Goal: Answer question/provide support: Share knowledge or assist other users

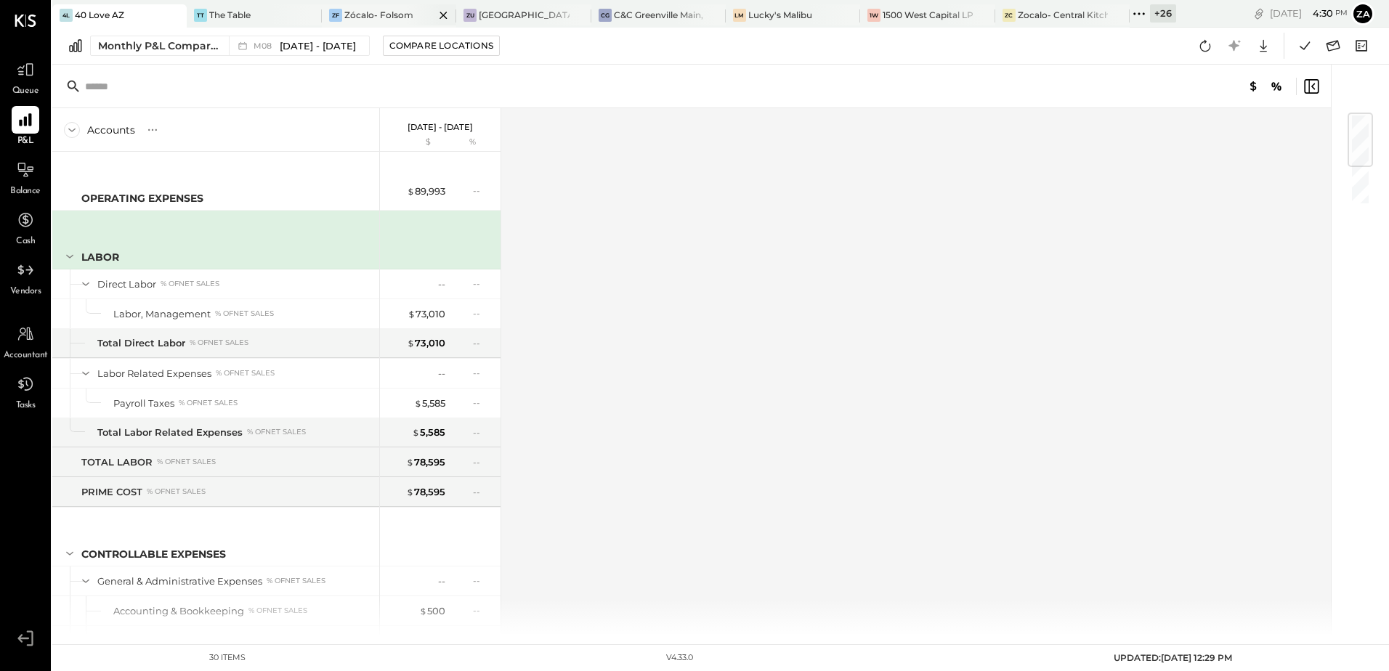
click at [384, 12] on div "Zócalo- Folsom" at bounding box center [378, 15] width 69 height 12
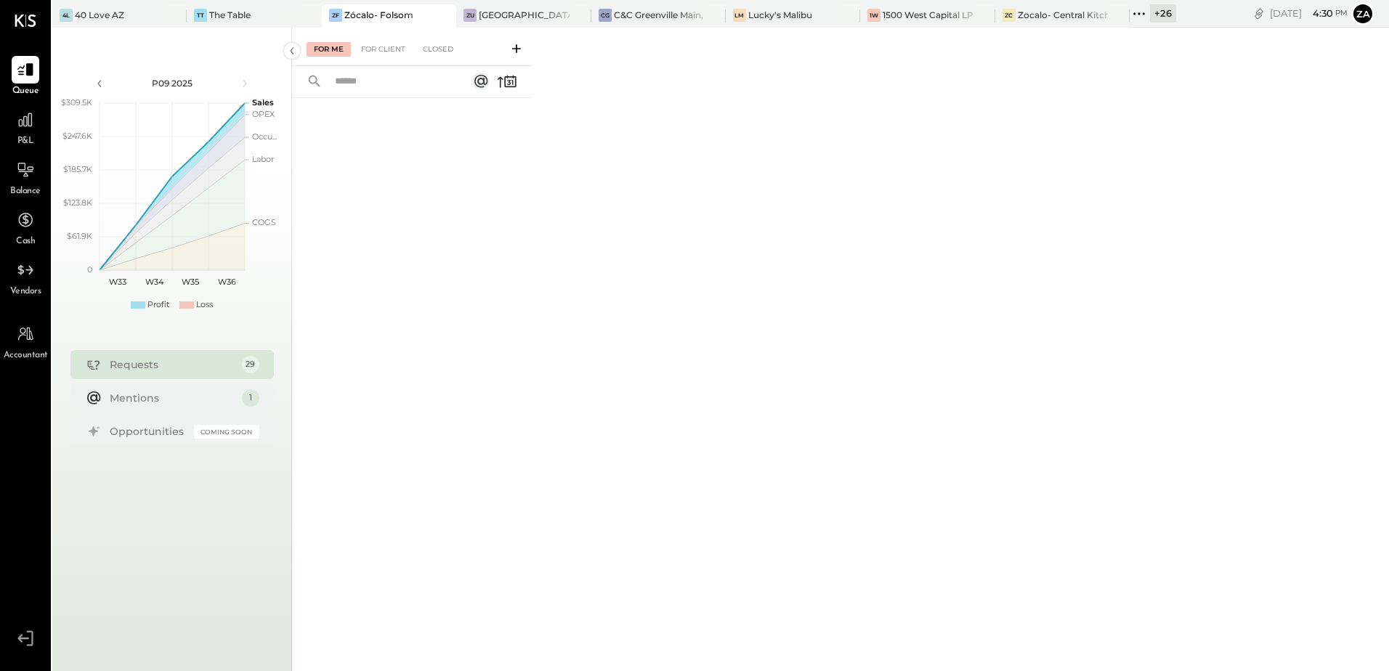
click at [23, 137] on span "P&L" at bounding box center [25, 141] width 17 height 13
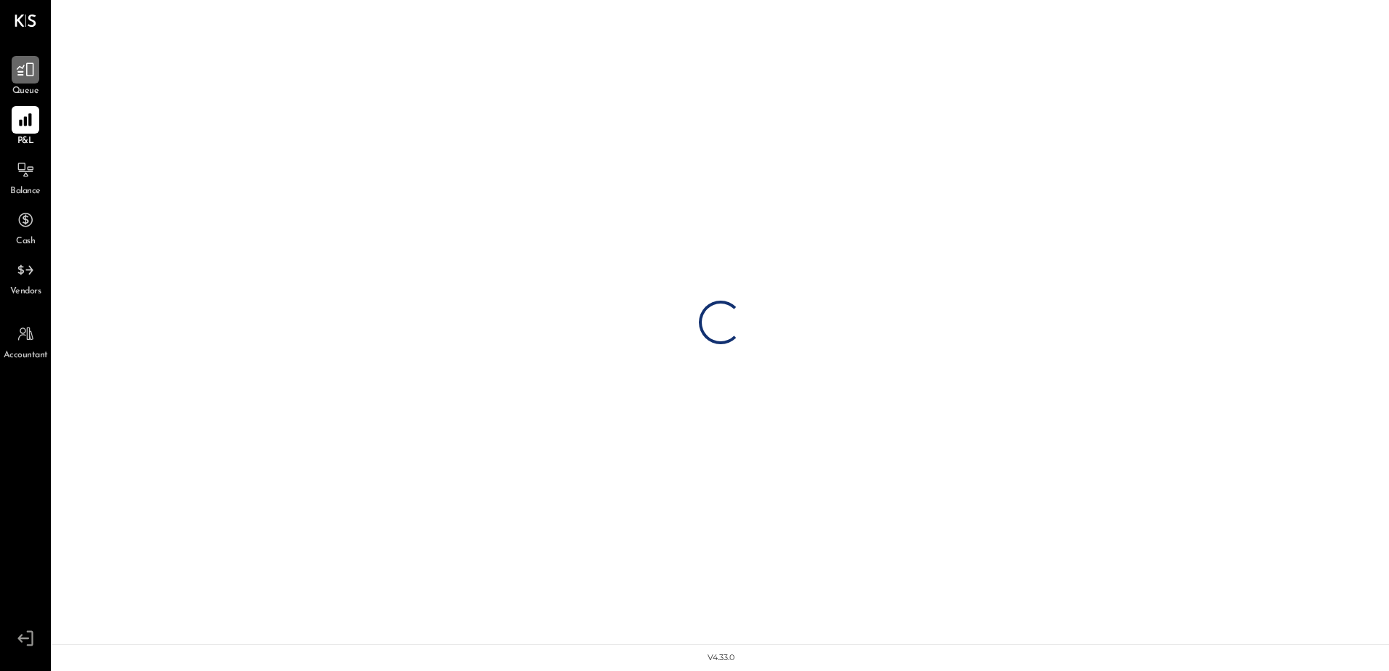
click at [27, 83] on div at bounding box center [26, 70] width 28 height 28
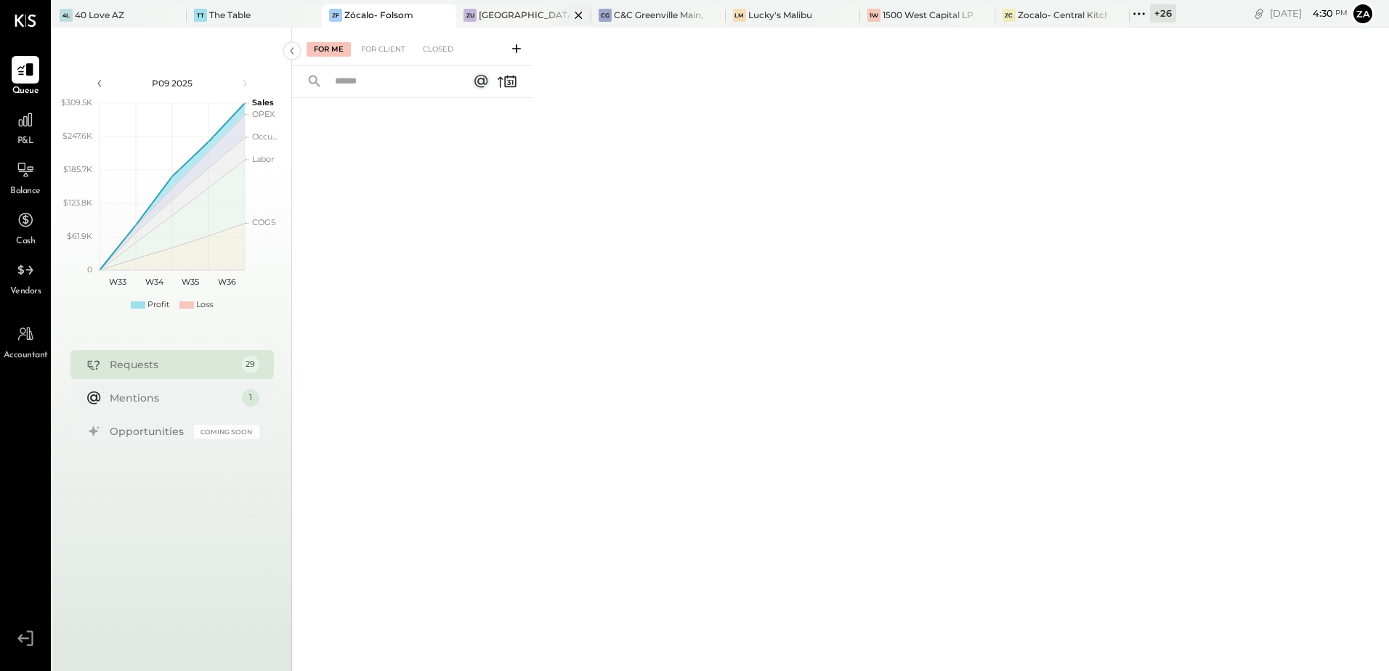
click at [530, 17] on div "[GEOGRAPHIC_DATA]" at bounding box center [524, 15] width 90 height 12
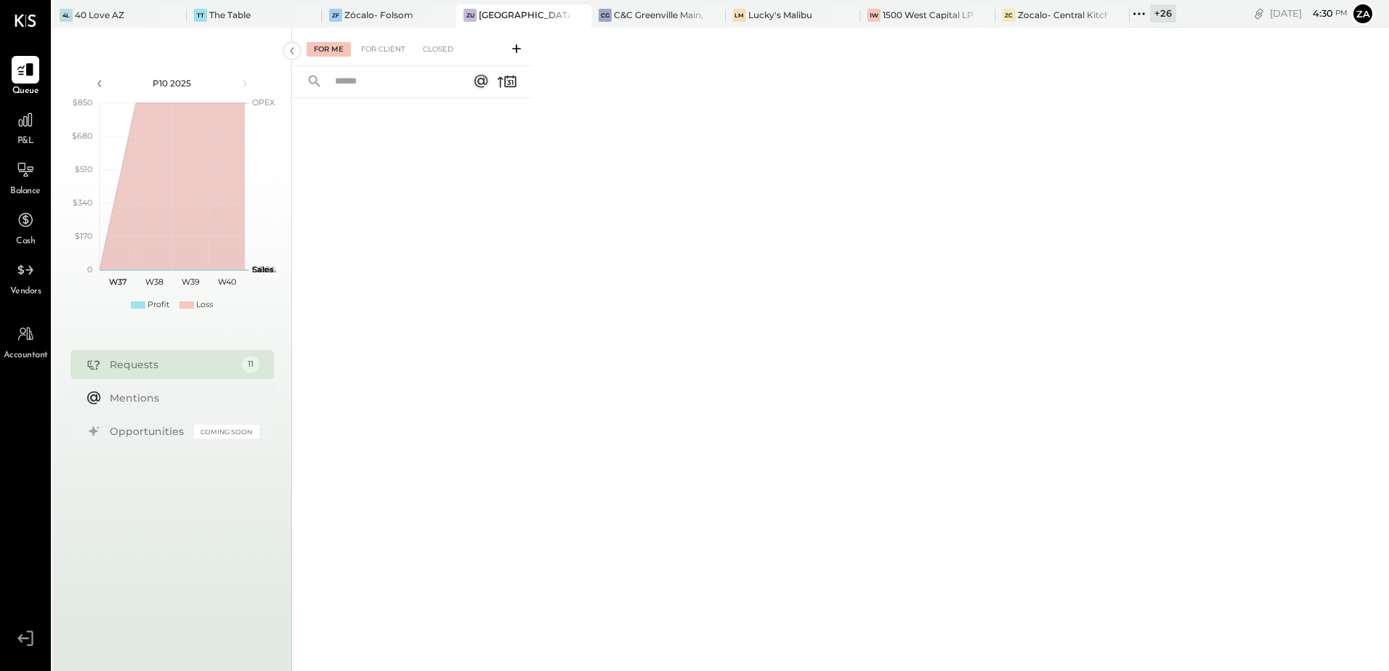
drag, startPoint x: 387, startPoint y: 45, endPoint x: 316, endPoint y: 47, distance: 70.5
click at [387, 45] on div "For Client" at bounding box center [383, 49] width 59 height 15
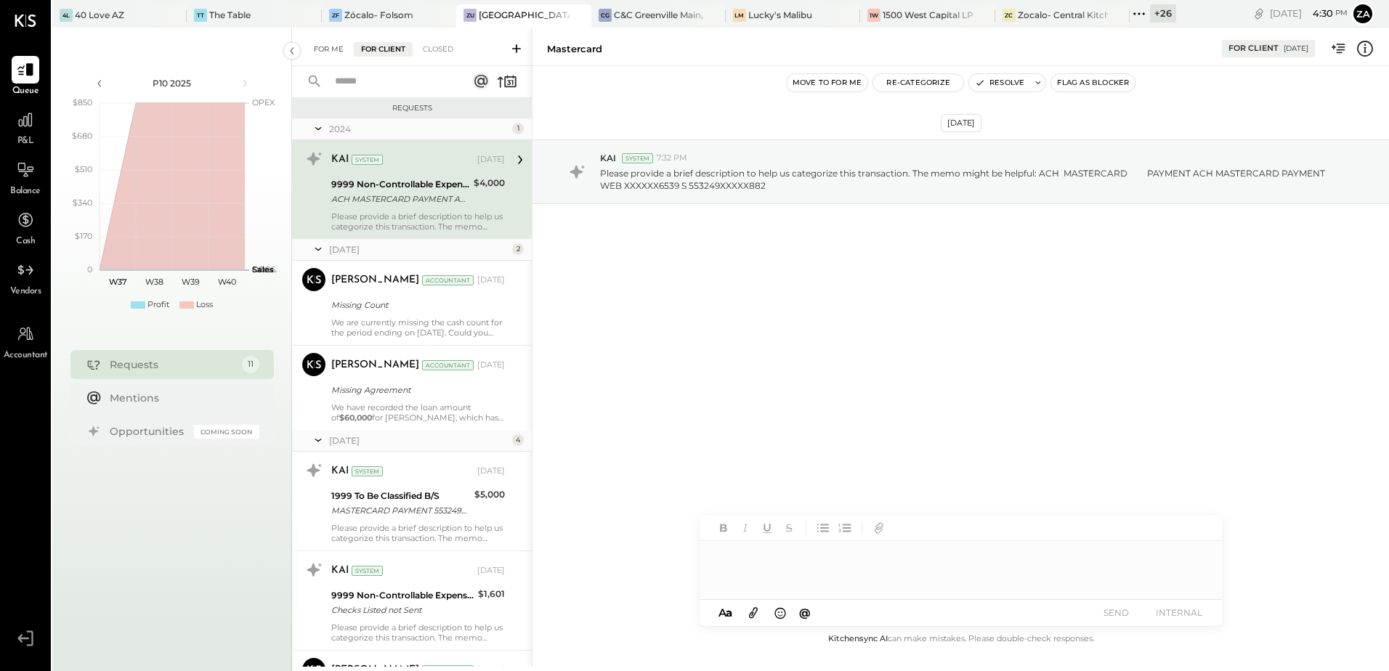
click at [333, 47] on div "For Me" at bounding box center [329, 49] width 44 height 15
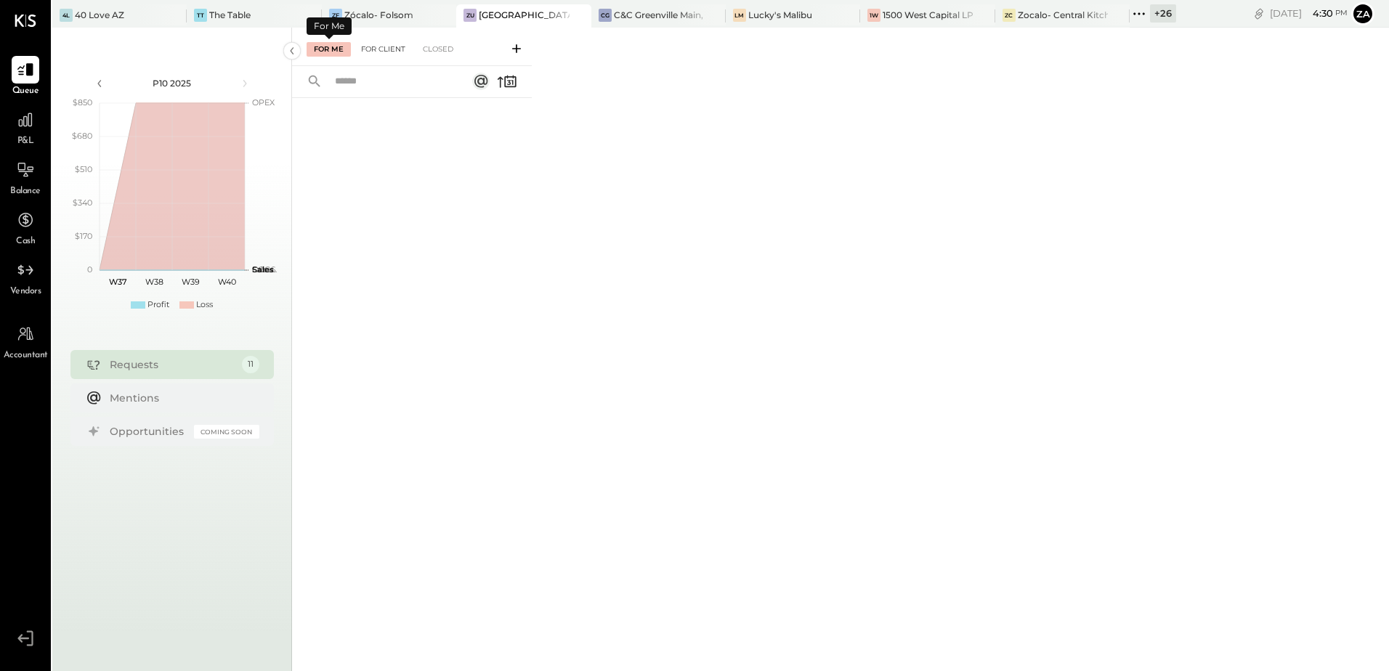
click at [383, 48] on div "For Client" at bounding box center [383, 49] width 59 height 15
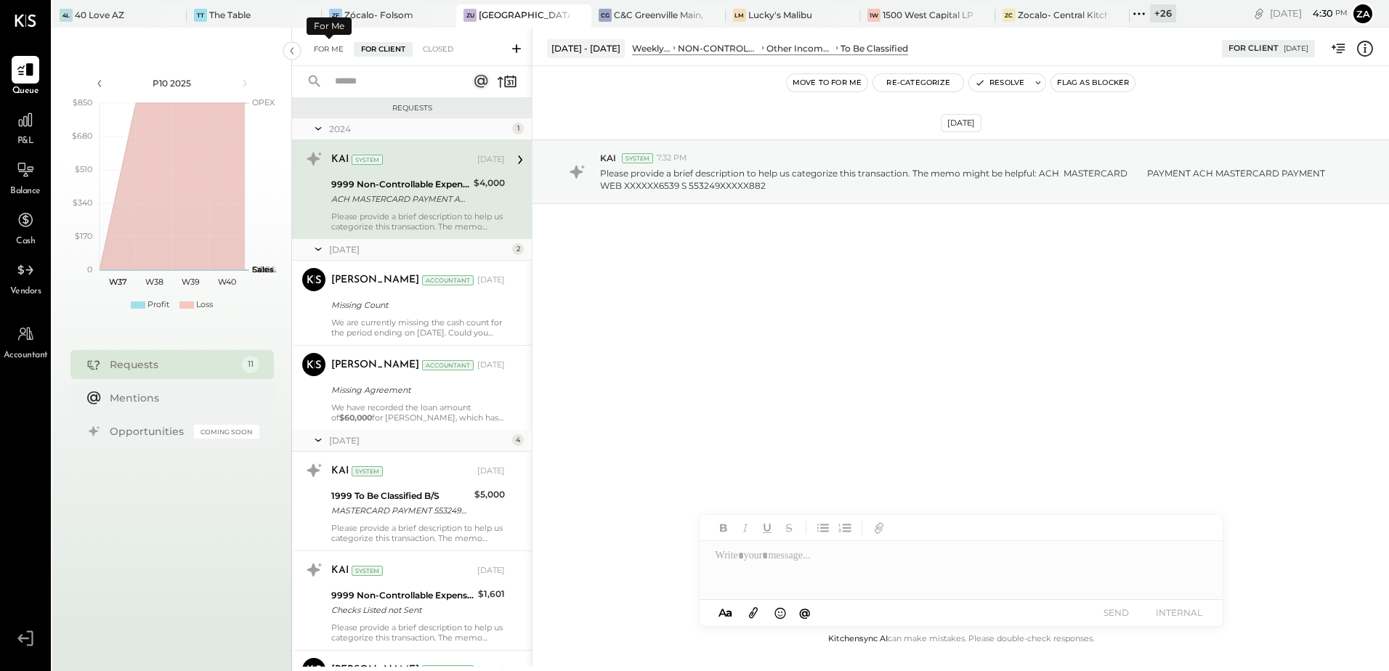
click at [331, 54] on div "For Me" at bounding box center [329, 49] width 44 height 15
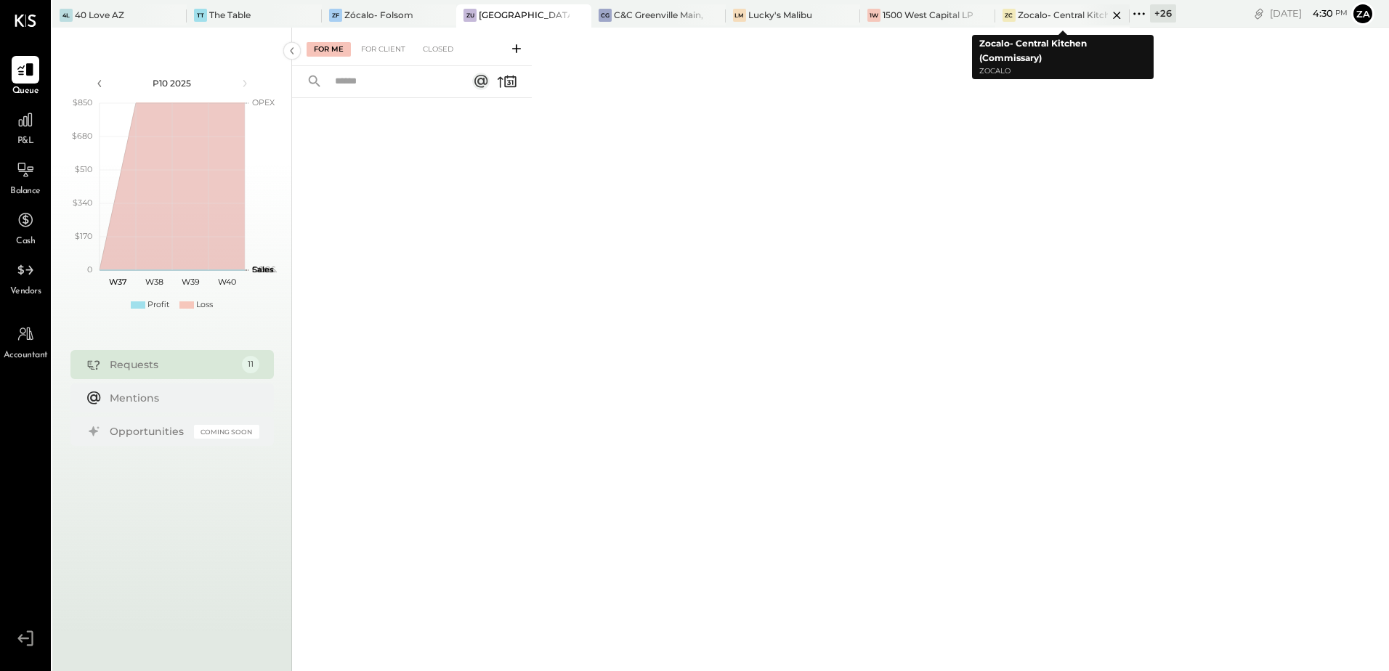
click at [1050, 14] on div "Zocalo- Central Kitchen (Commissary)" at bounding box center [1063, 15] width 90 height 12
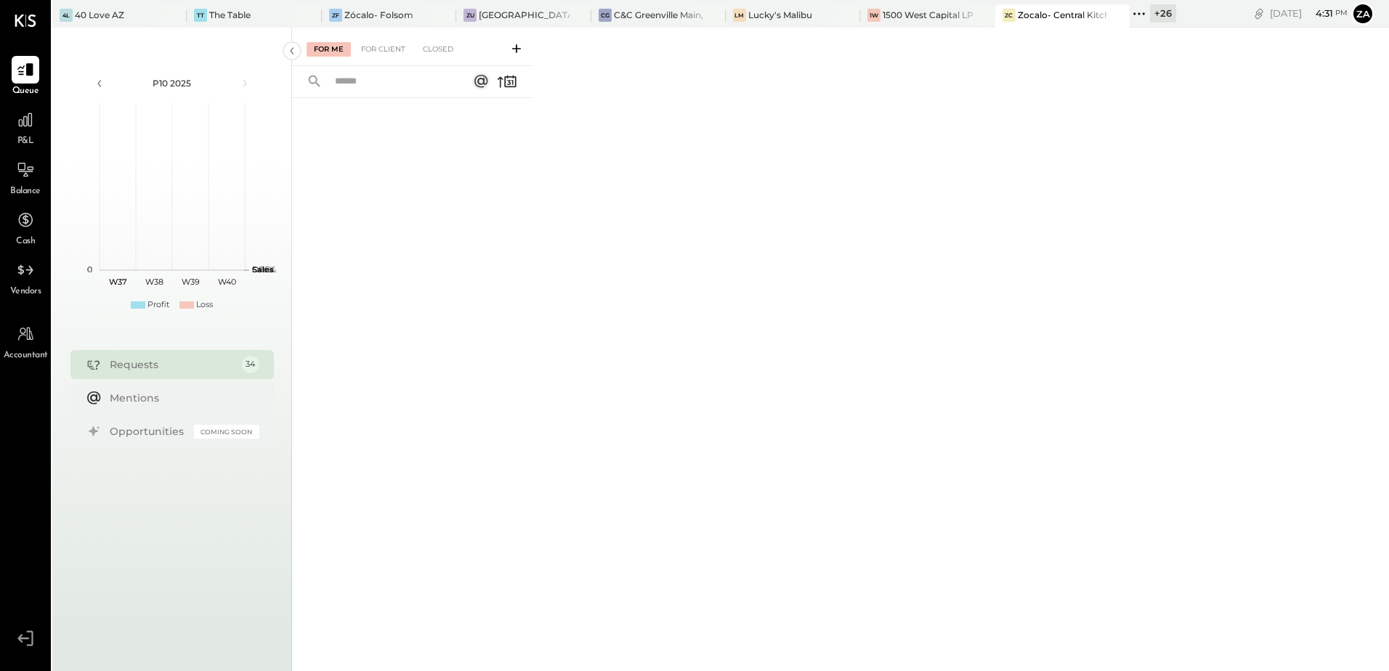
drag, startPoint x: 1138, startPoint y: 12, endPoint x: 1181, endPoint y: 130, distance: 125.7
click at [1139, 12] on icon at bounding box center [1139, 13] width 19 height 19
type input "***"
click at [1221, 393] on div "Zoca Management Services Inc" at bounding box center [1222, 390] width 157 height 14
drag, startPoint x: 1133, startPoint y: 9, endPoint x: 1155, endPoint y: 57, distance: 52.3
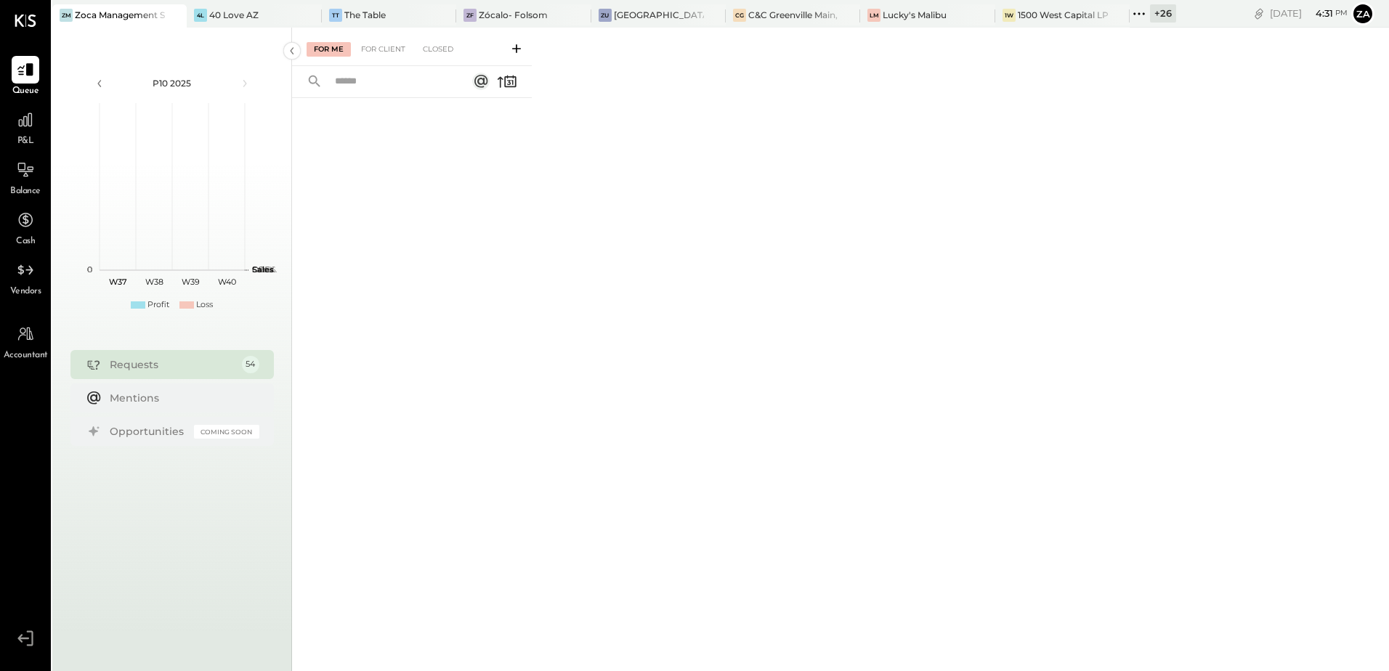
click at [1133, 9] on icon at bounding box center [1139, 13] width 19 height 19
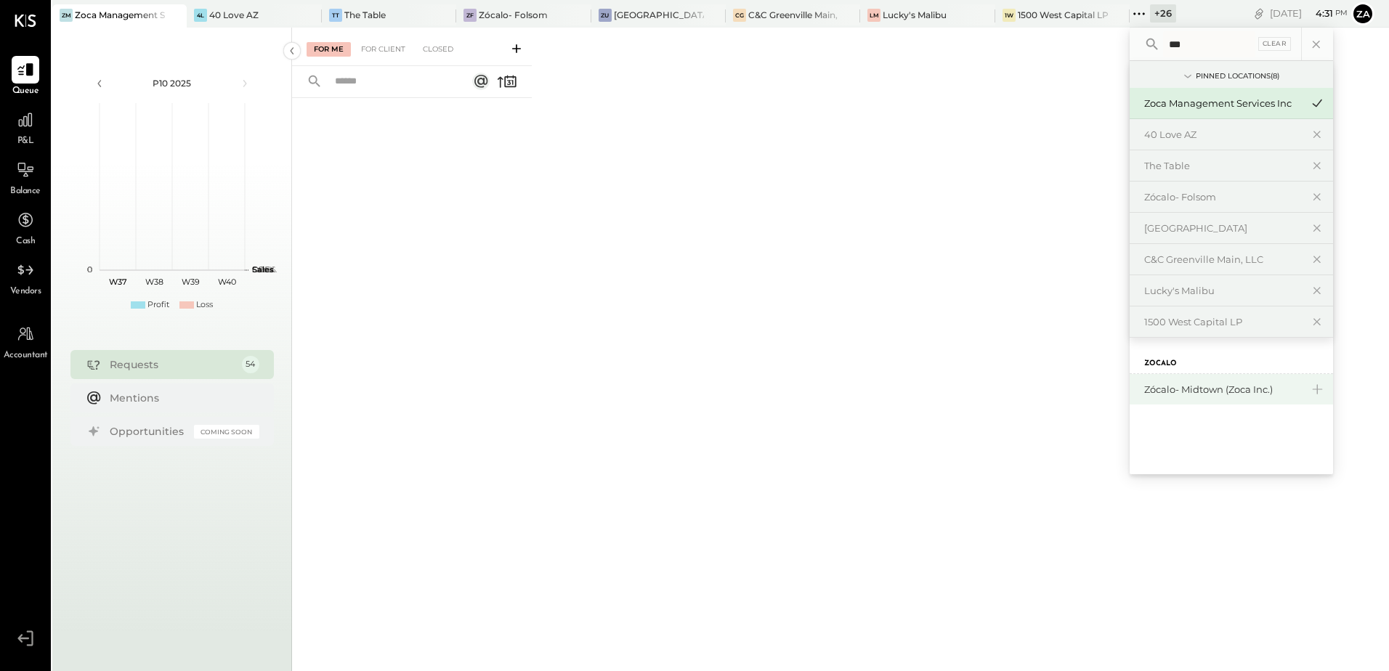
type input "***"
click at [1224, 393] on div "Zócalo- Midtown (Zoca Inc.)" at bounding box center [1222, 390] width 157 height 14
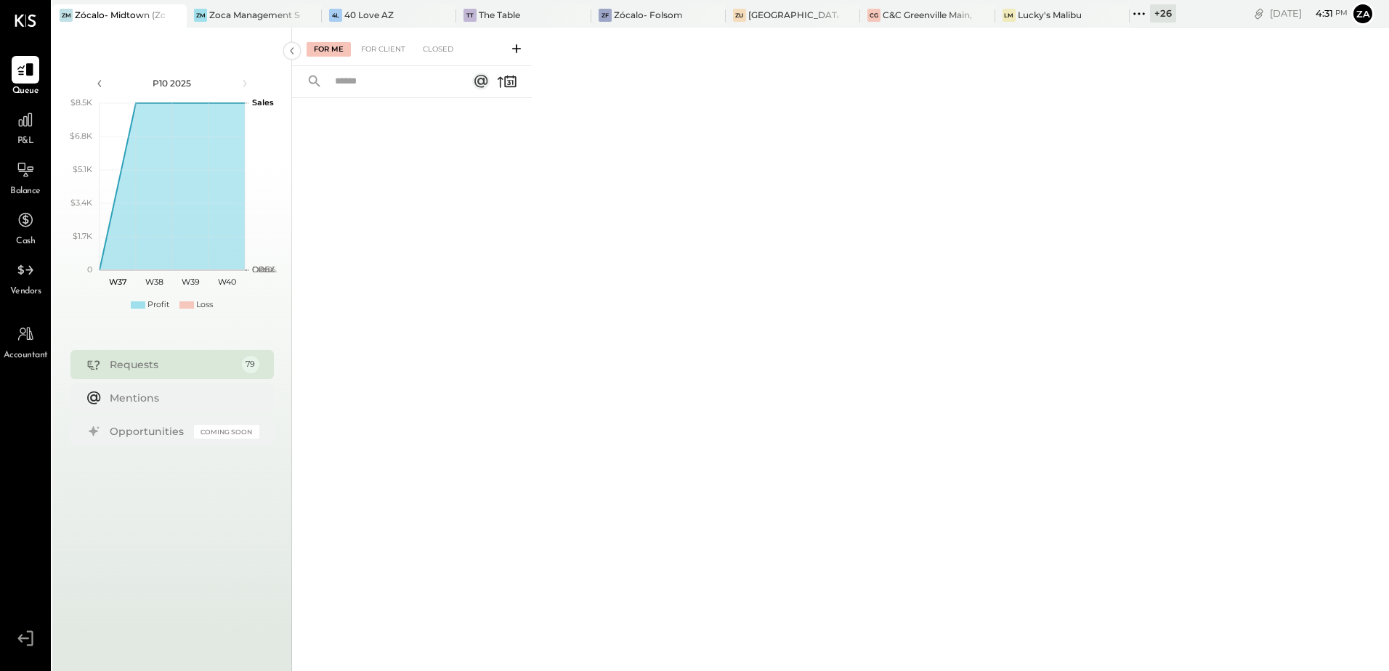
drag, startPoint x: 1136, startPoint y: 9, endPoint x: 1157, endPoint y: 64, distance: 59.4
click at [1135, 16] on icon at bounding box center [1139, 13] width 19 height 19
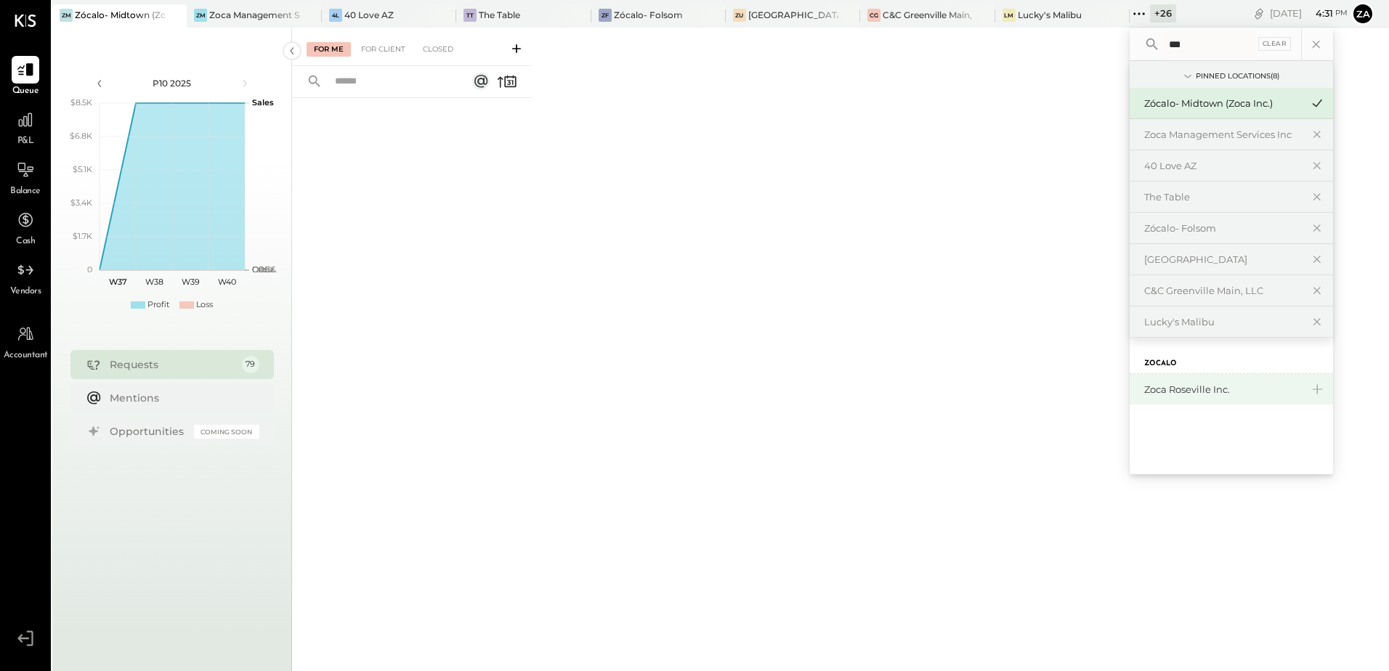
type input "***"
click at [1205, 388] on div "Zoca Roseville Inc." at bounding box center [1222, 390] width 157 height 14
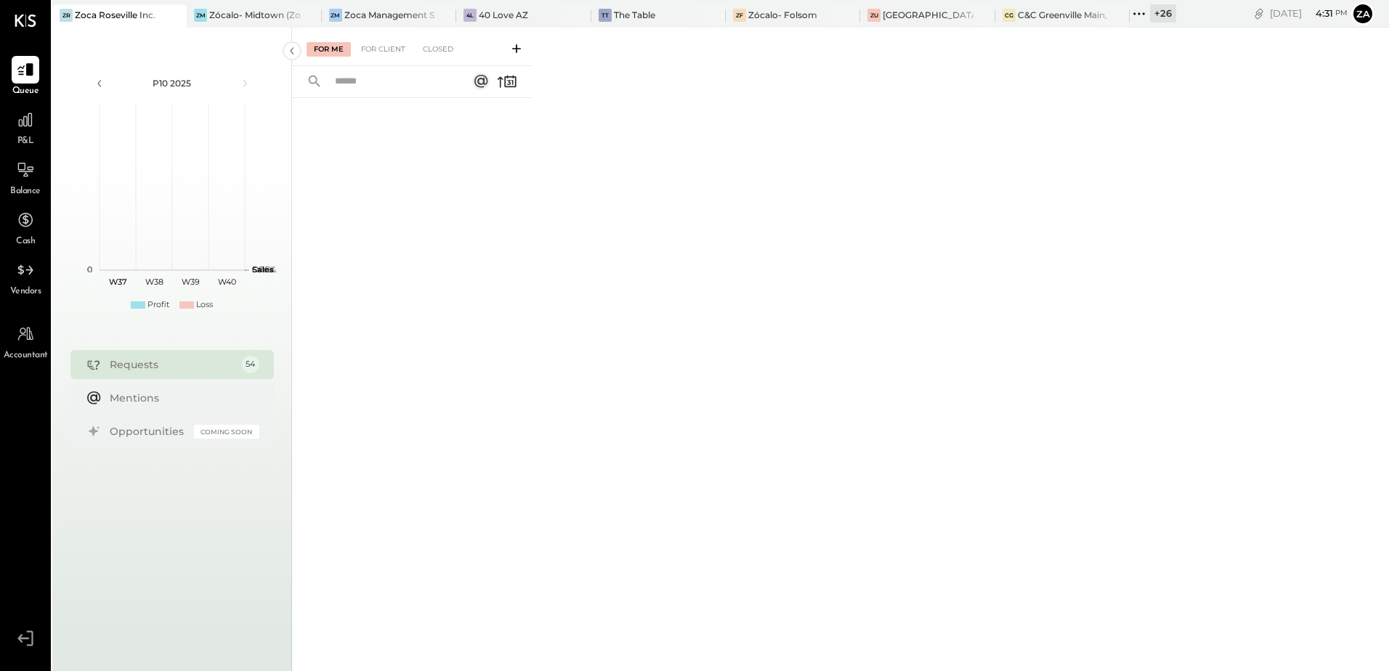
drag, startPoint x: 1141, startPoint y: 12, endPoint x: 1145, endPoint y: 62, distance: 50.3
click at [1141, 12] on icon at bounding box center [1139, 13] width 19 height 19
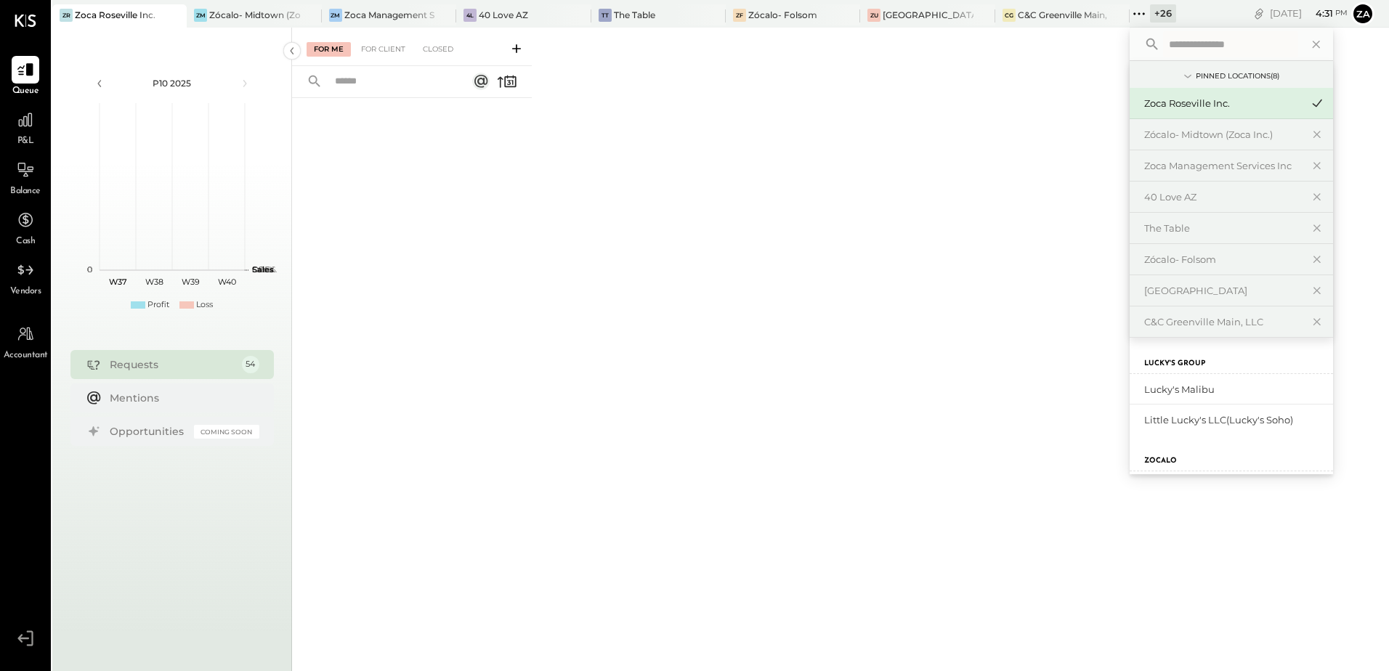
paste input "**********"
drag, startPoint x: 1185, startPoint y: 46, endPoint x: 1085, endPoint y: 46, distance: 100.3
click at [1085, 46] on div "ZR Zoca Roseville Inc. ZM Zócalo- Midtown (Zoca Inc.) ZM Zoca Management Servic…" at bounding box center [720, 335] width 1337 height 671
type input "****"
click at [1197, 196] on div "40 Love AZ" at bounding box center [1222, 197] width 157 height 14
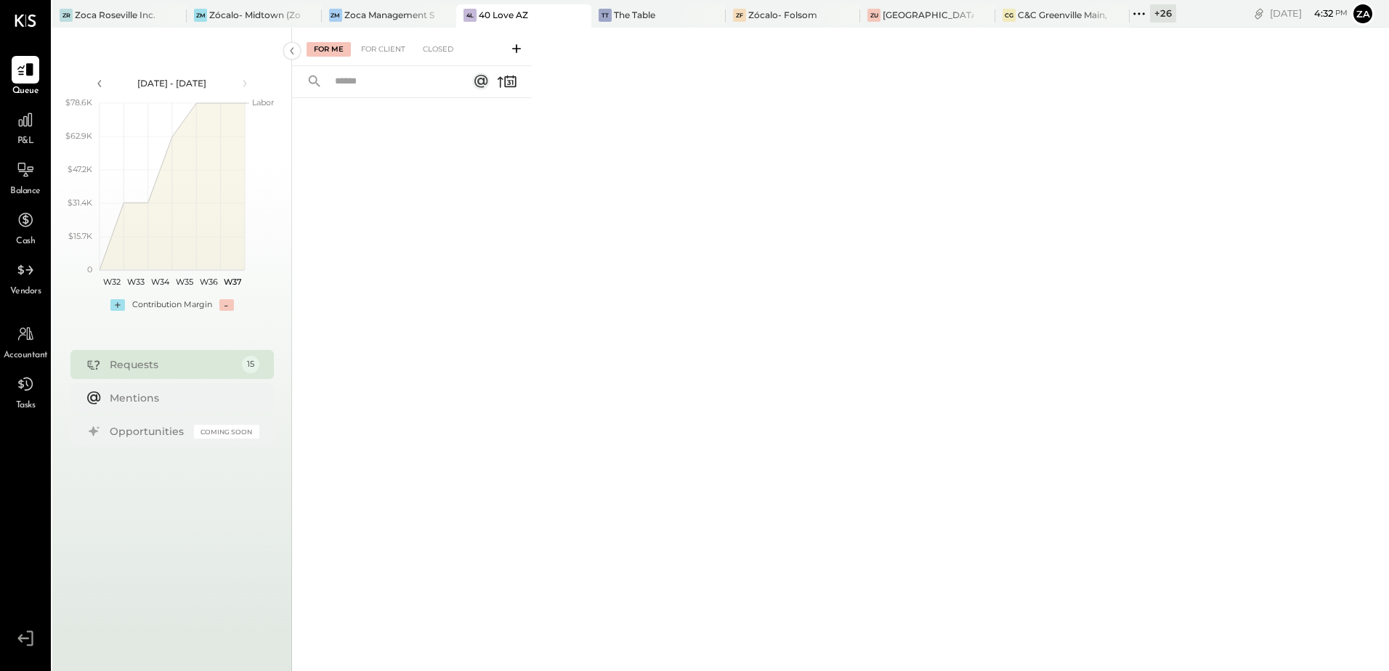
drag, startPoint x: 1144, startPoint y: 14, endPoint x: 1195, endPoint y: 155, distance: 149.8
click at [1144, 14] on icon at bounding box center [1144, 13] width 2 height 2
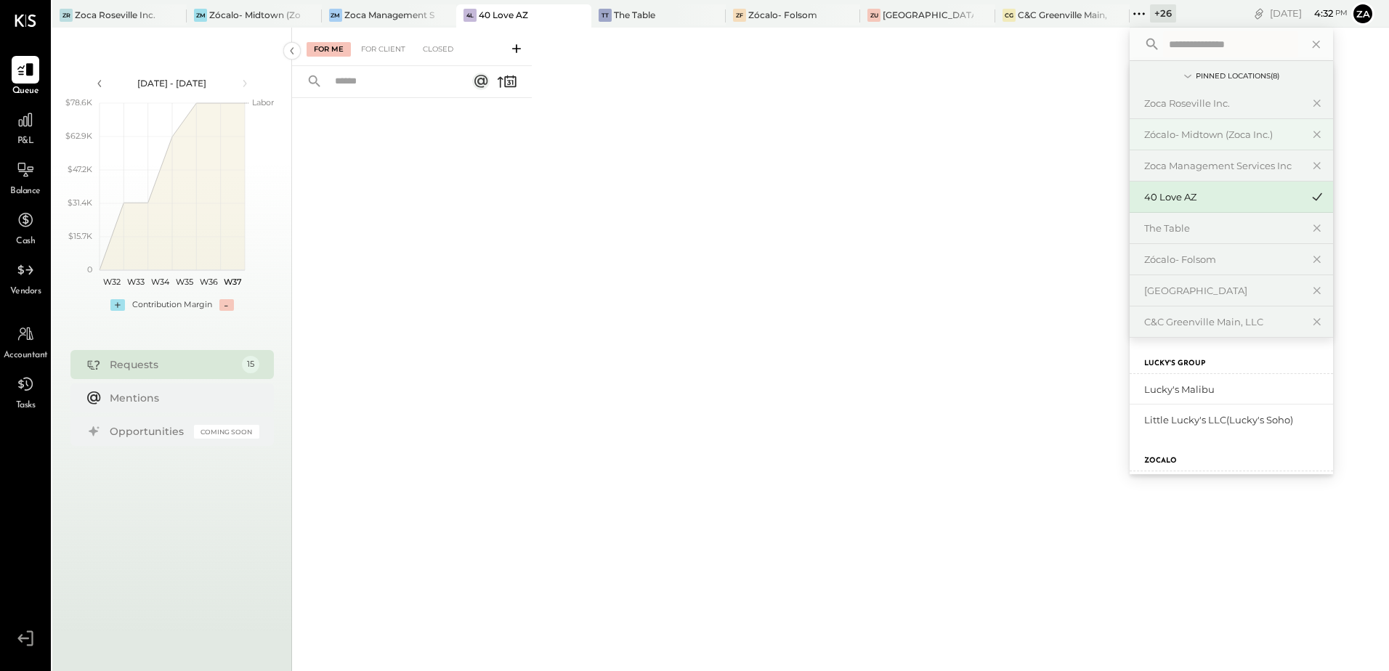
paste input "*********"
drag, startPoint x: 1189, startPoint y: 46, endPoint x: 1088, endPoint y: 46, distance: 101.0
click at [1088, 46] on div "ZR Zoca Roseville Inc. ZM Zócalo- Midtown (Zoca Inc.) ZM Zoca Management Servic…" at bounding box center [720, 335] width 1337 height 671
click at [1208, 39] on input "*****" at bounding box center [1209, 44] width 92 height 26
drag, startPoint x: 1173, startPoint y: 44, endPoint x: 1084, endPoint y: 36, distance: 88.9
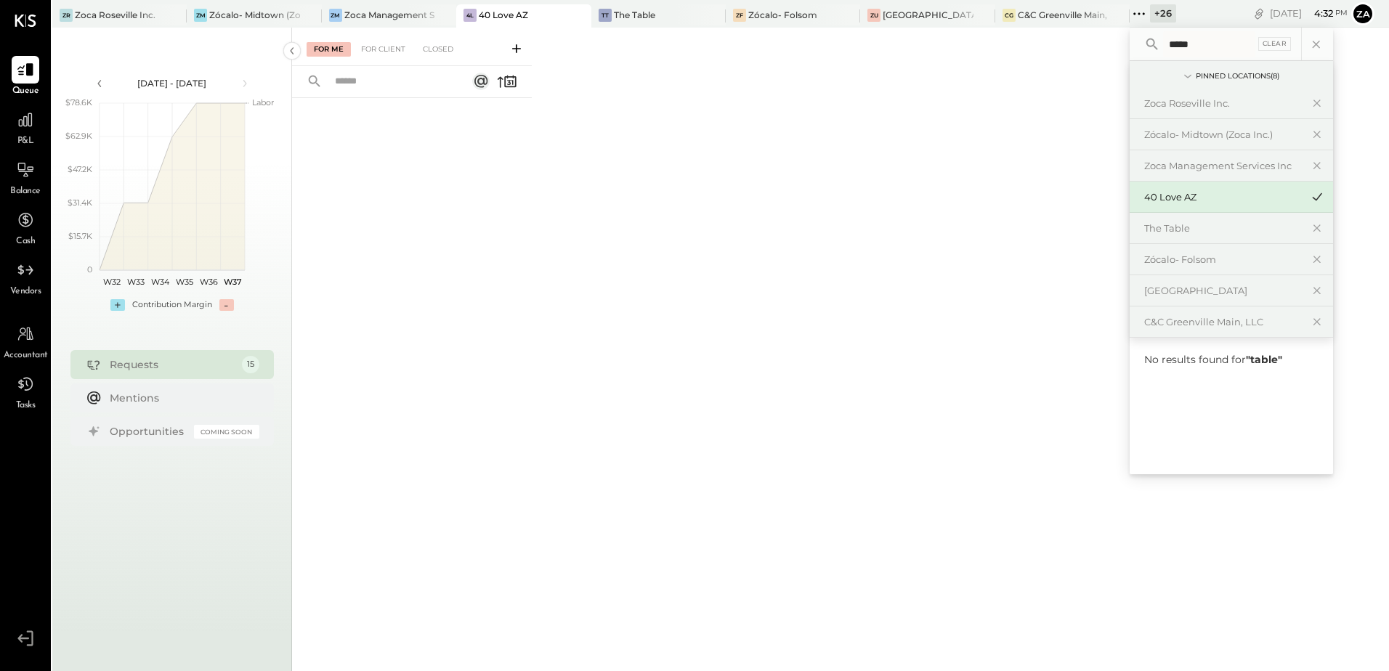
click at [1085, 36] on div "ZR Zoca Roseville Inc. ZM Zócalo- Midtown (Zoca Inc.) ZM Zoca Management Servic…" at bounding box center [720, 335] width 1337 height 671
click at [1205, 43] on input "*****" at bounding box center [1209, 44] width 92 height 26
type input "*****"
click at [1177, 230] on div "The Table" at bounding box center [1222, 229] width 157 height 14
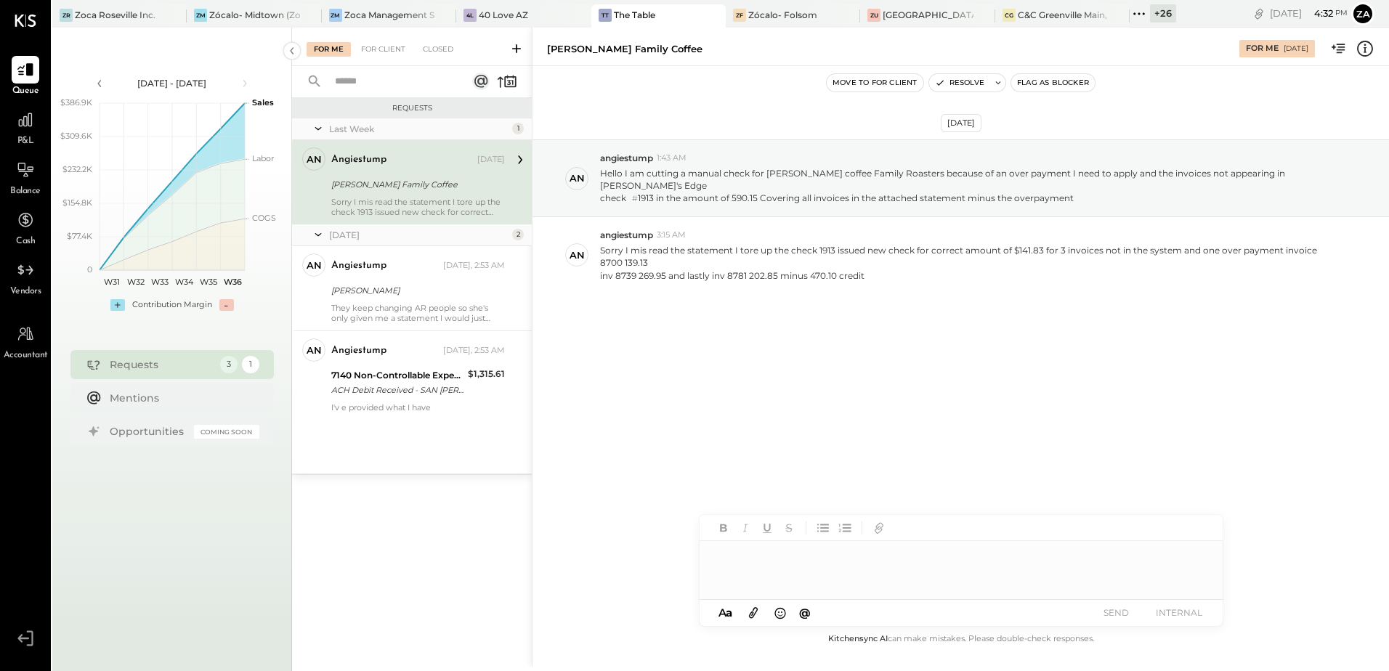
click at [435, 190] on div "[PERSON_NAME] Family Coffee" at bounding box center [415, 184] width 169 height 15
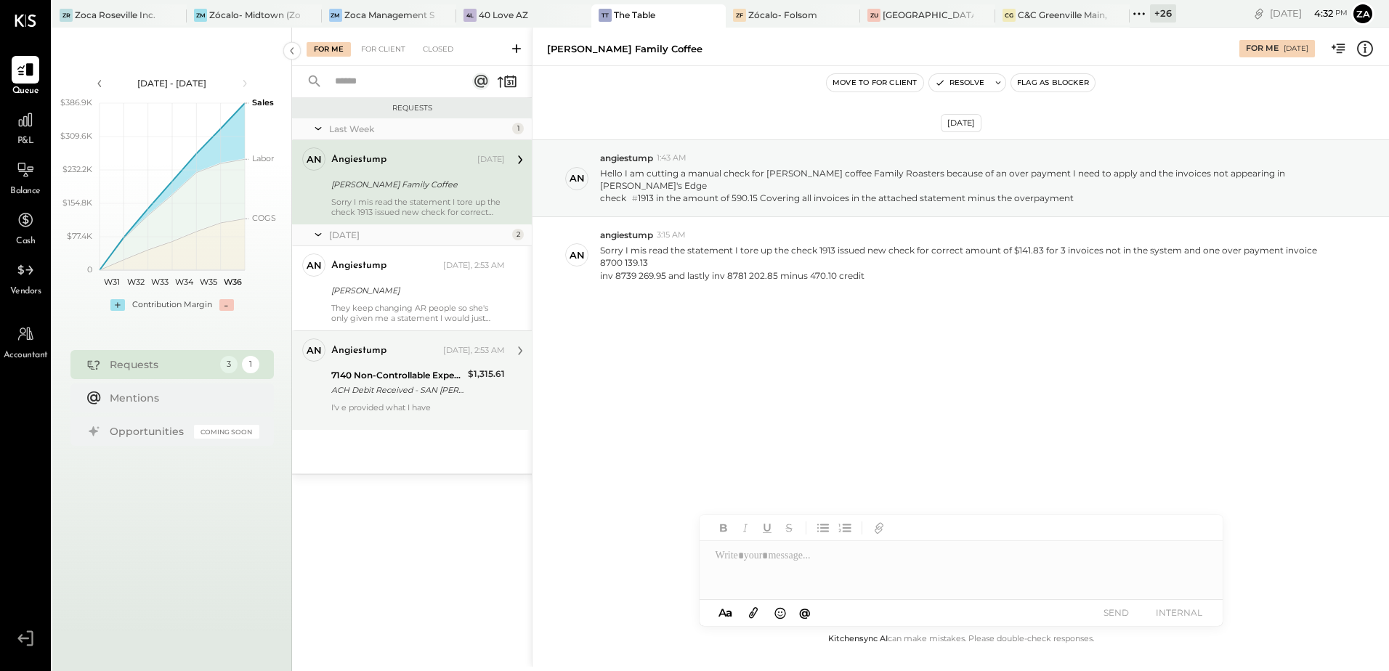
click at [439, 392] on div "ACH Debit Received - SAN [PERSON_NAME] WATER WATER 7469698" at bounding box center [397, 390] width 132 height 15
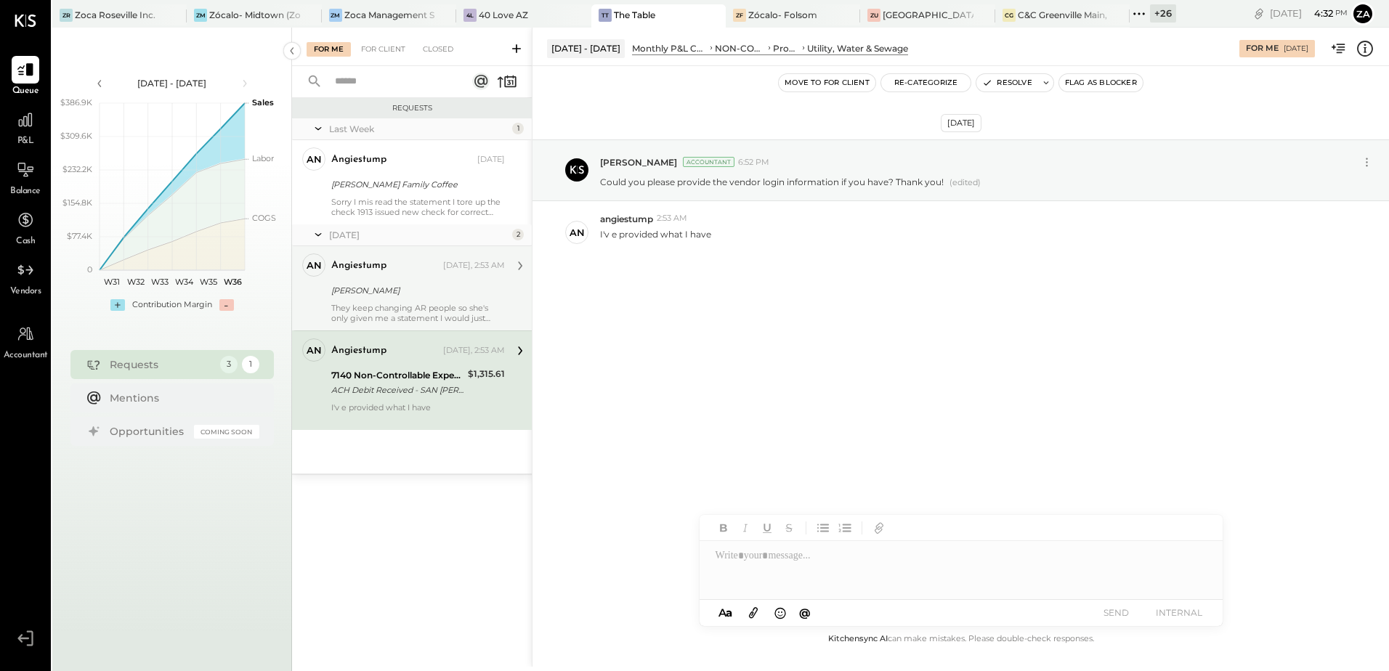
click at [410, 299] on div "angiestump [DATE], 2:53 AM [PERSON_NAME] They keep changing AR people so she's …" at bounding box center [418, 289] width 174 height 70
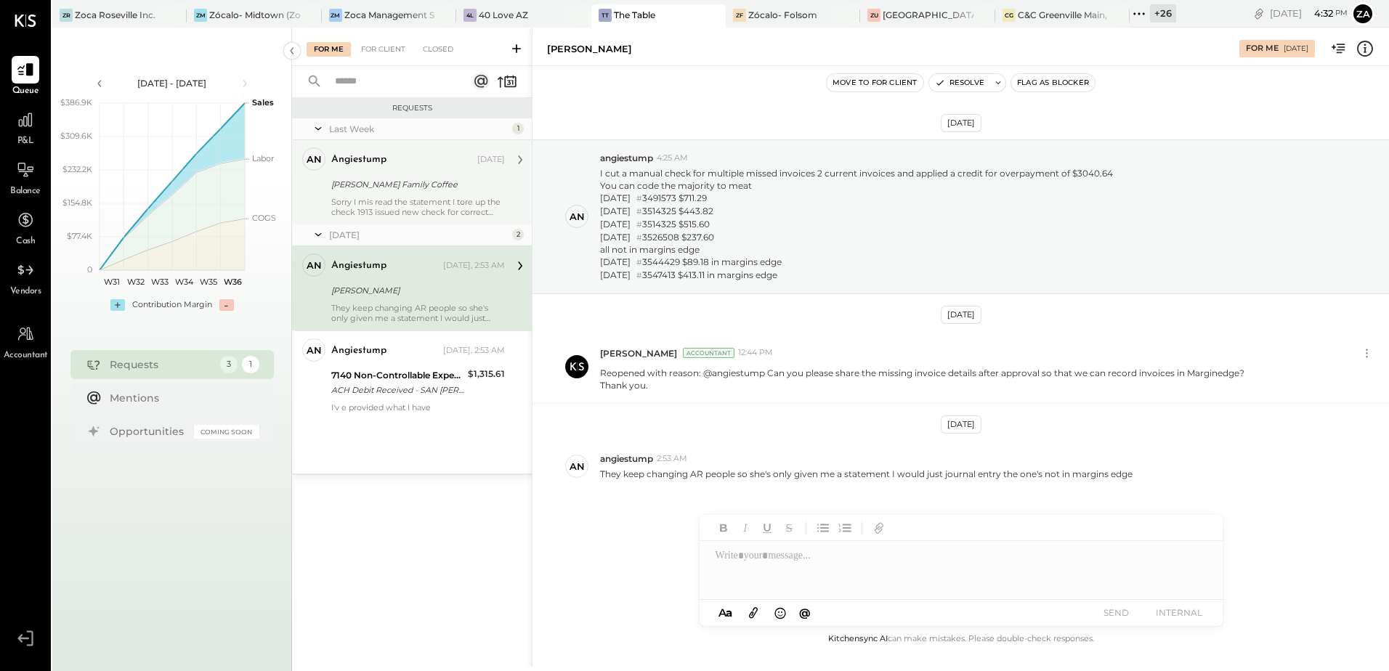
click at [421, 209] on div "Sorry I mis read the statement I tore up the check 1913 issued new check for co…" at bounding box center [418, 207] width 174 height 20
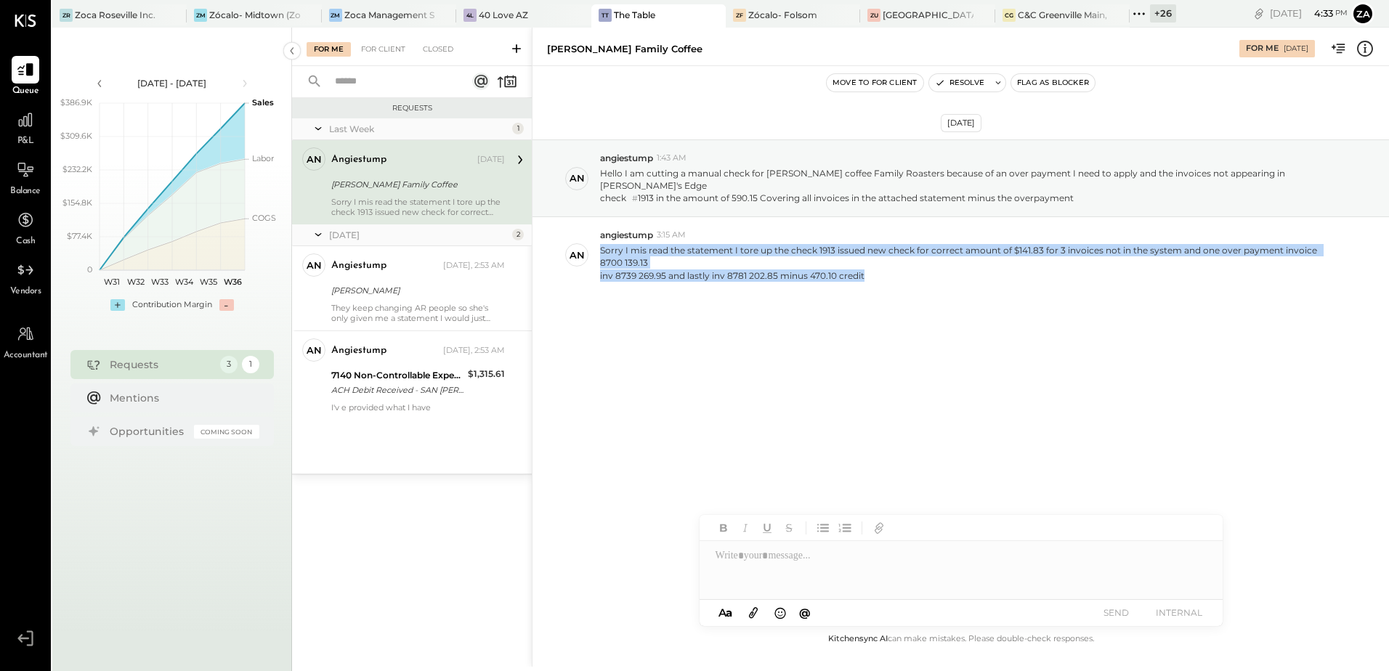
drag, startPoint x: 602, startPoint y: 240, endPoint x: 985, endPoint y: 304, distance: 389.0
click at [985, 304] on div "[DATE] an angiestump 1:43 AM Hello I am cutting a manual check for [PERSON_NAME…" at bounding box center [961, 252] width 857 height 300
copy p "Sorry I mis read the statement I tore up the check 1913 issued new check for co…"
click at [752, 270] on div "inv 8739 269.95 and lastly inv 8781 202.85 minus 470.10 credit" at bounding box center [969, 276] width 739 height 12
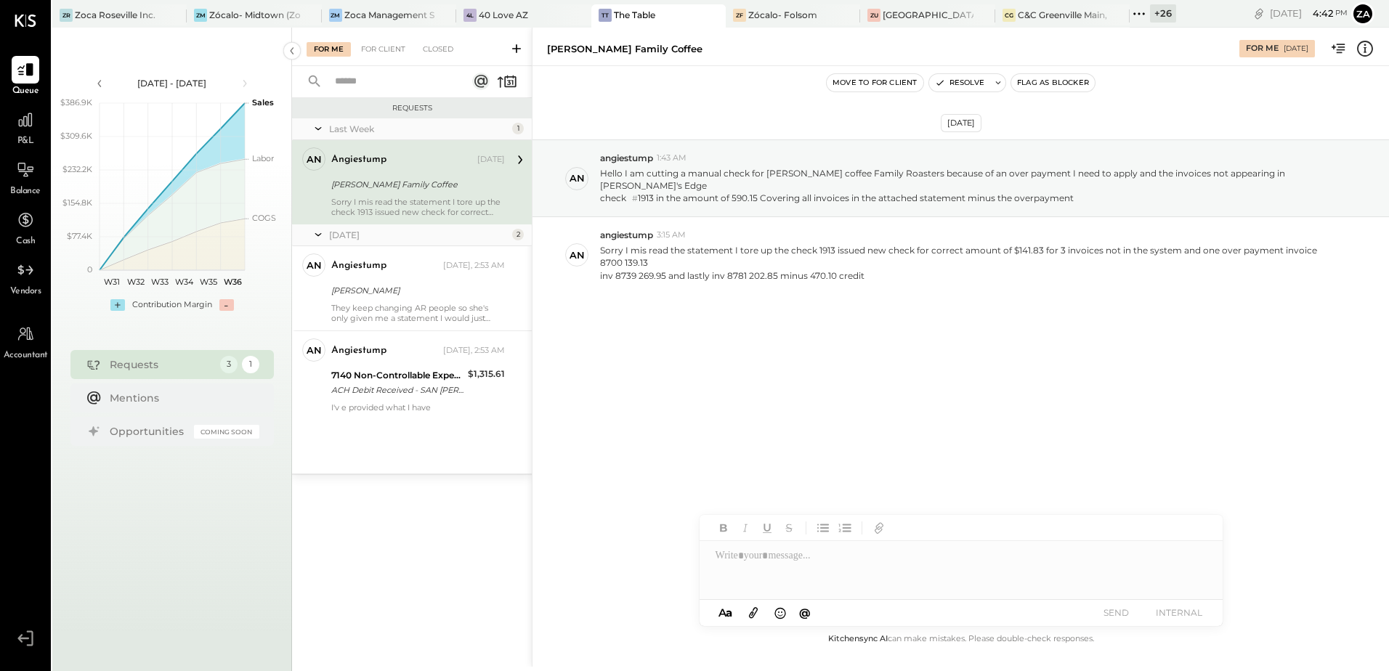
click at [758, 559] on div at bounding box center [961, 570] width 523 height 58
click at [745, 554] on div at bounding box center [961, 570] width 523 height 58
paste div
click at [1043, 557] on div "**********" at bounding box center [961, 570] width 523 height 58
click at [1119, 614] on button "SEND" at bounding box center [1117, 613] width 58 height 20
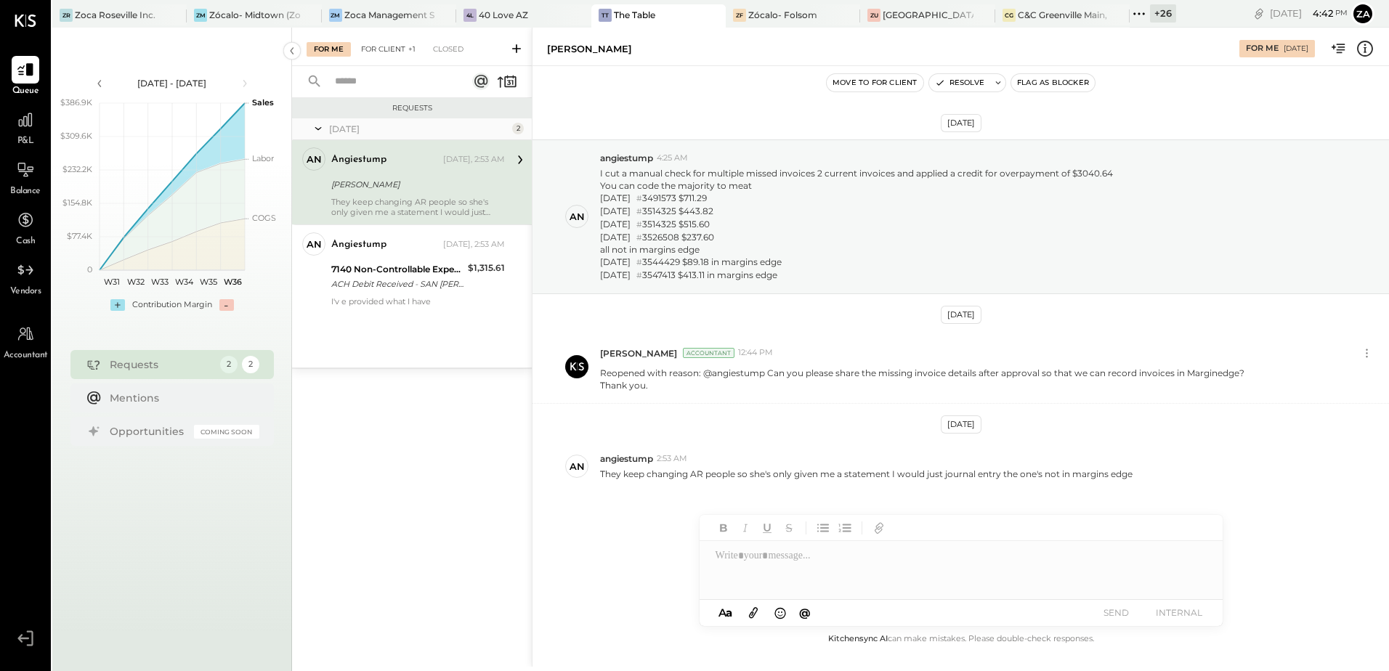
click at [402, 52] on div "For Client +1" at bounding box center [388, 49] width 69 height 15
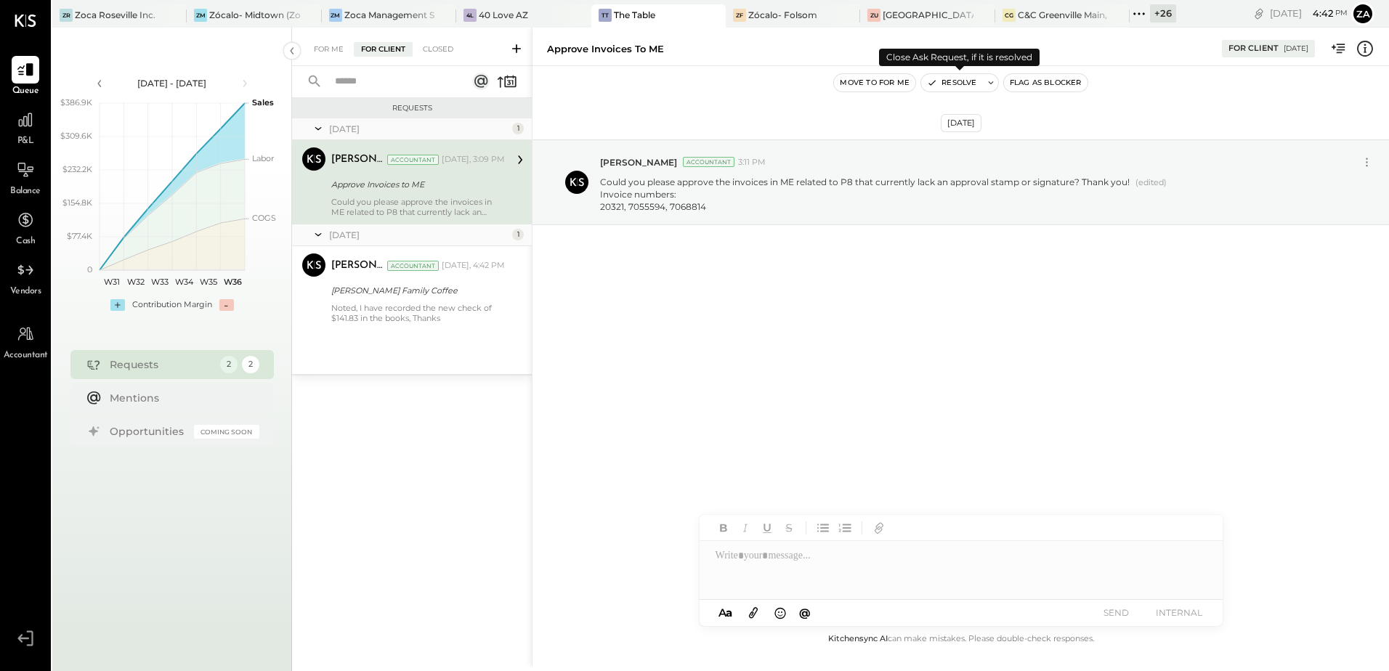
click at [950, 86] on button "Resolve" at bounding box center [951, 82] width 61 height 17
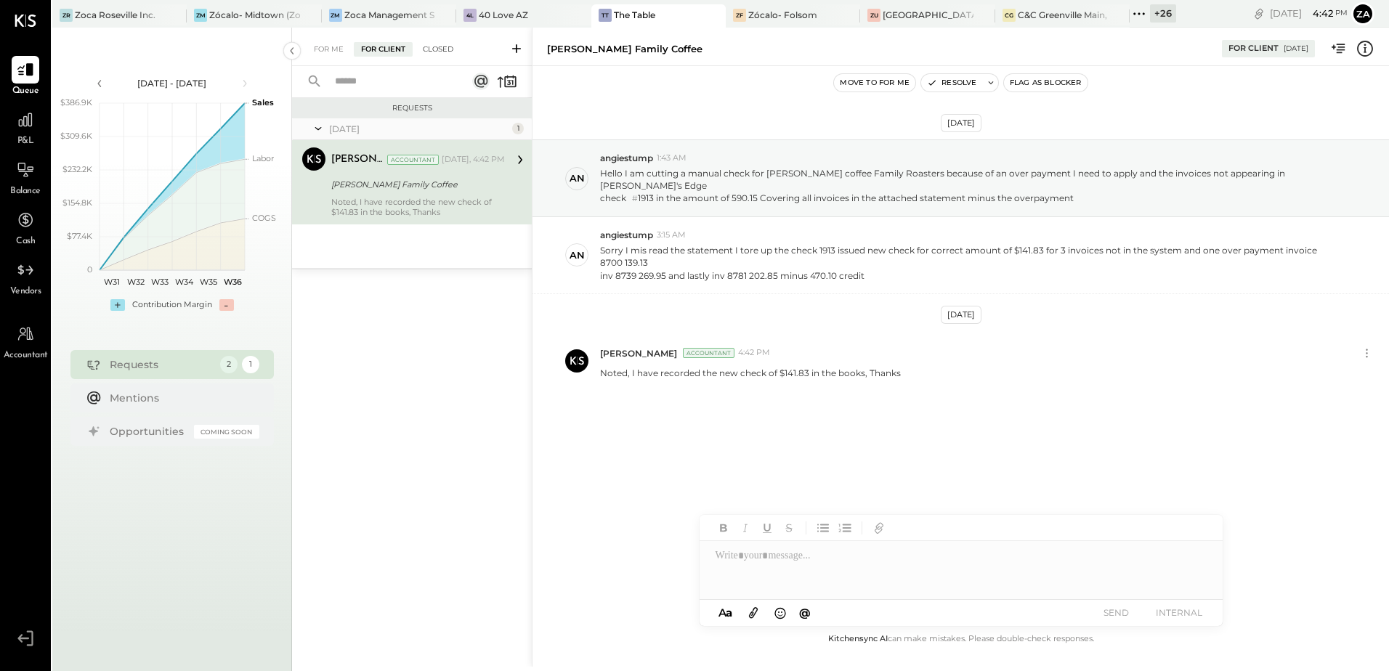
click at [443, 53] on div "Closed" at bounding box center [438, 49] width 45 height 15
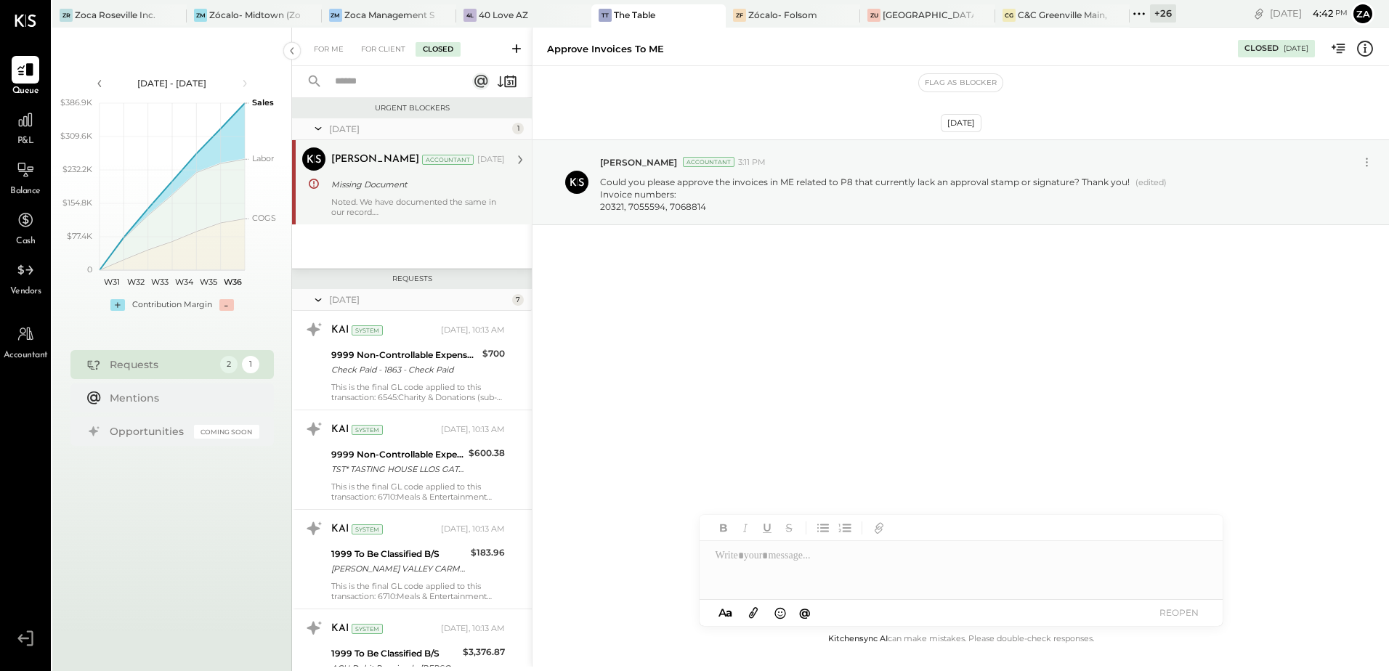
click at [372, 195] on div "[PERSON_NAME] Accountant [DATE] Missing Document Noted. We have documented the …" at bounding box center [418, 182] width 174 height 70
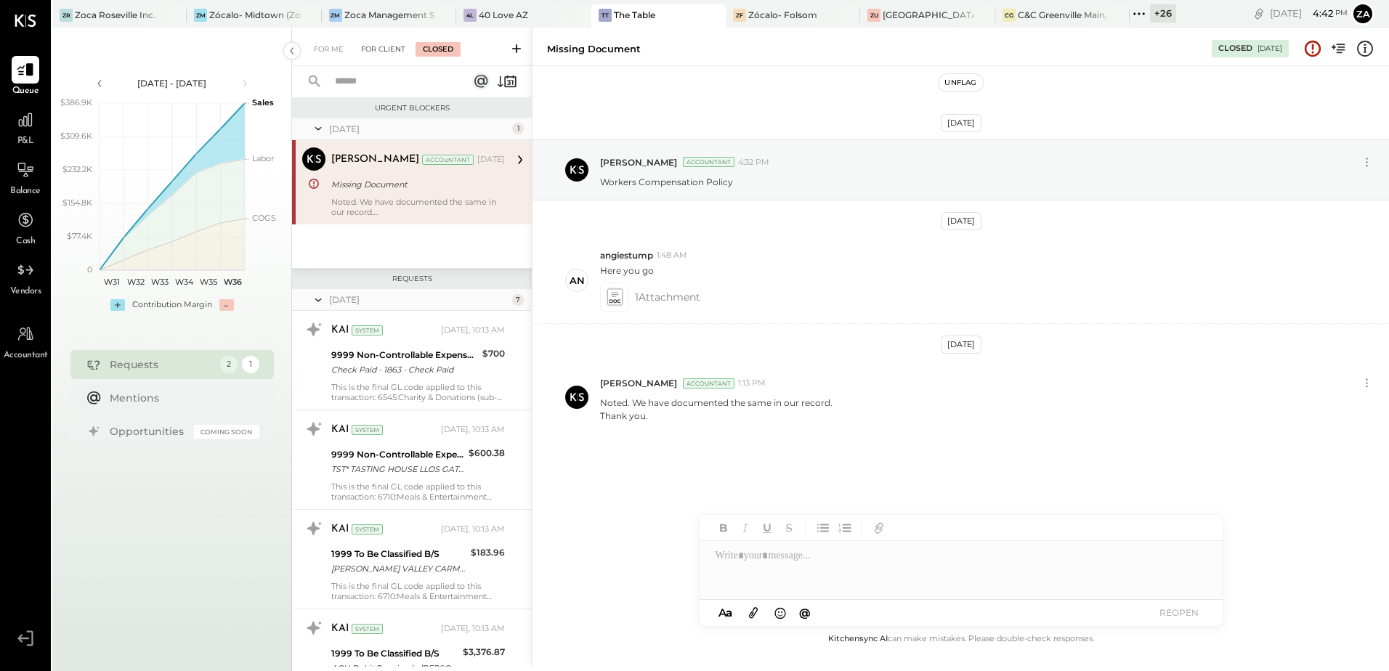
click at [376, 52] on div "For Client" at bounding box center [383, 49] width 59 height 15
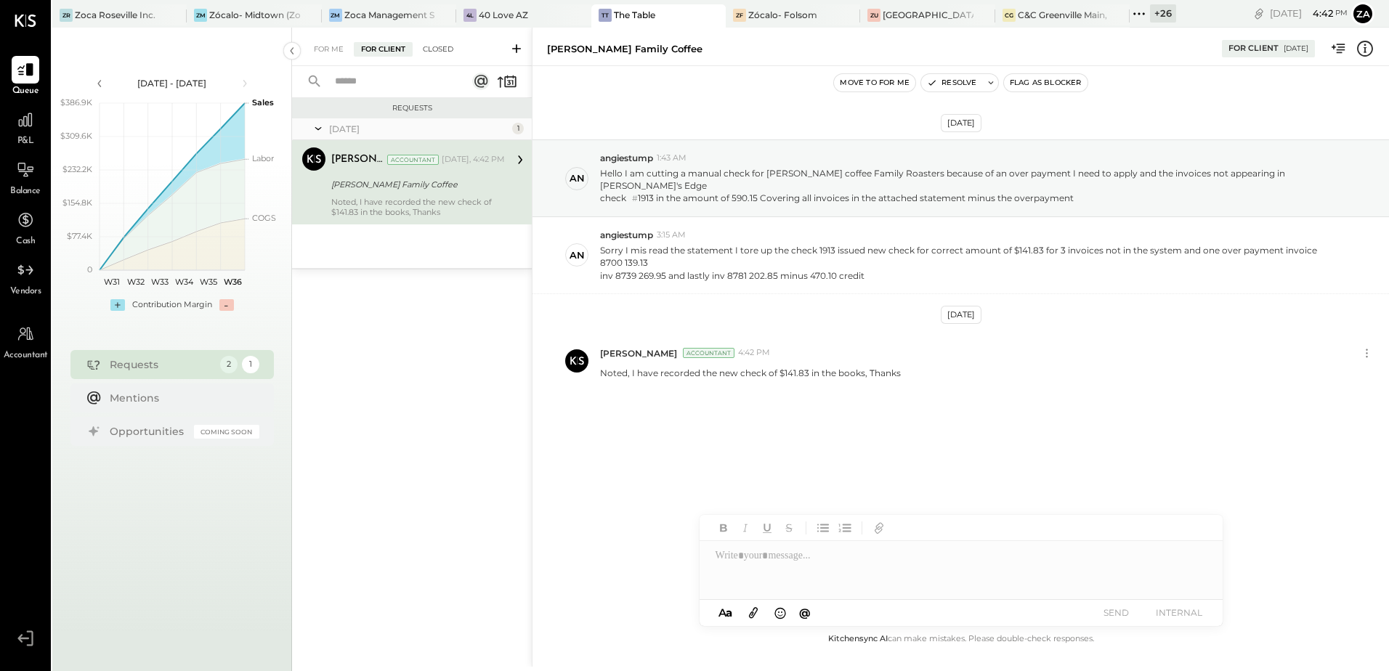
click at [430, 50] on div "Closed" at bounding box center [438, 49] width 45 height 15
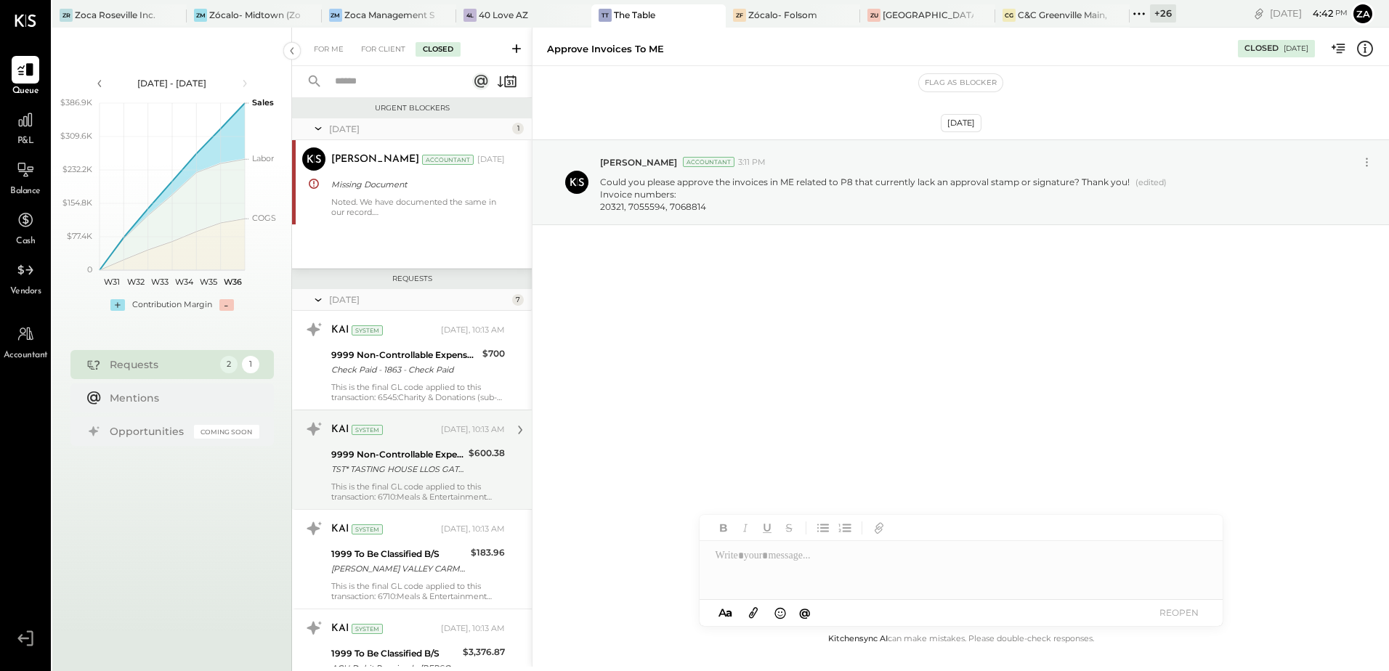
scroll to position [509, 0]
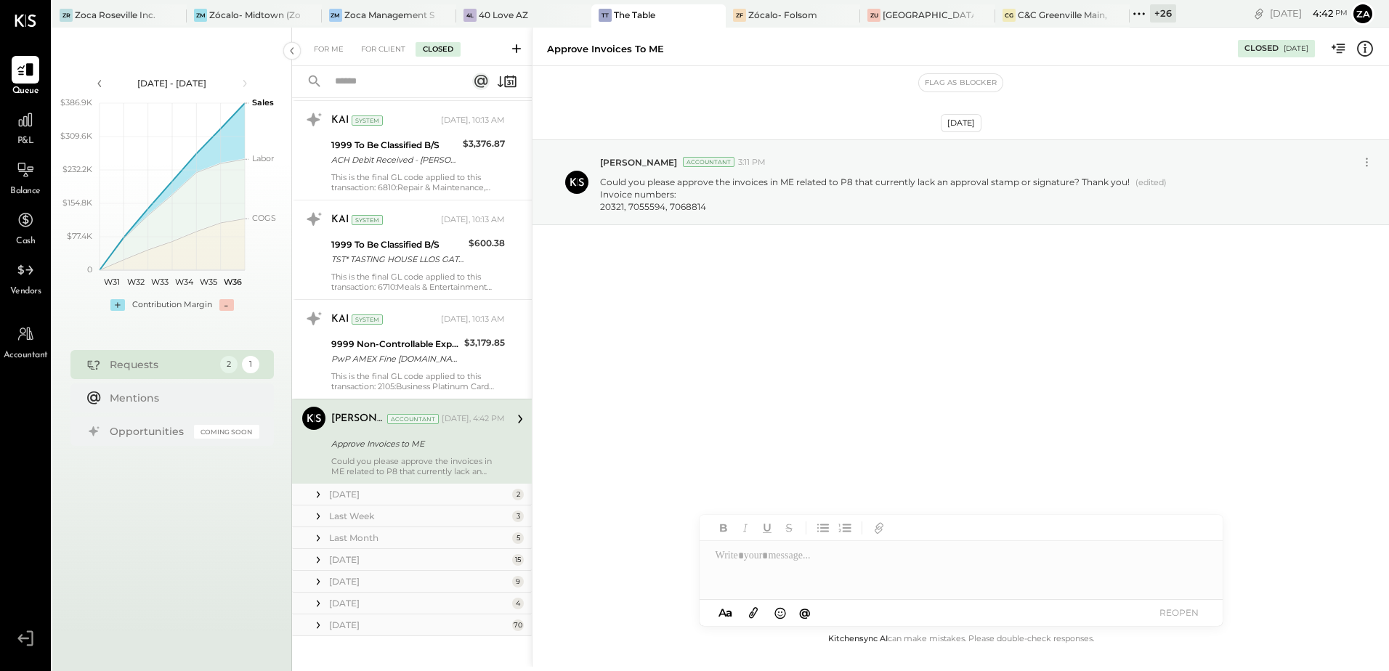
click at [450, 464] on div "Could you please approve the invoices in ME related to P8 that currently lack a…" at bounding box center [418, 466] width 174 height 20
click at [1370, 163] on icon at bounding box center [1366, 162] width 15 height 15
click at [1308, 186] on button "Edit Message" at bounding box center [1331, 187] width 93 height 24
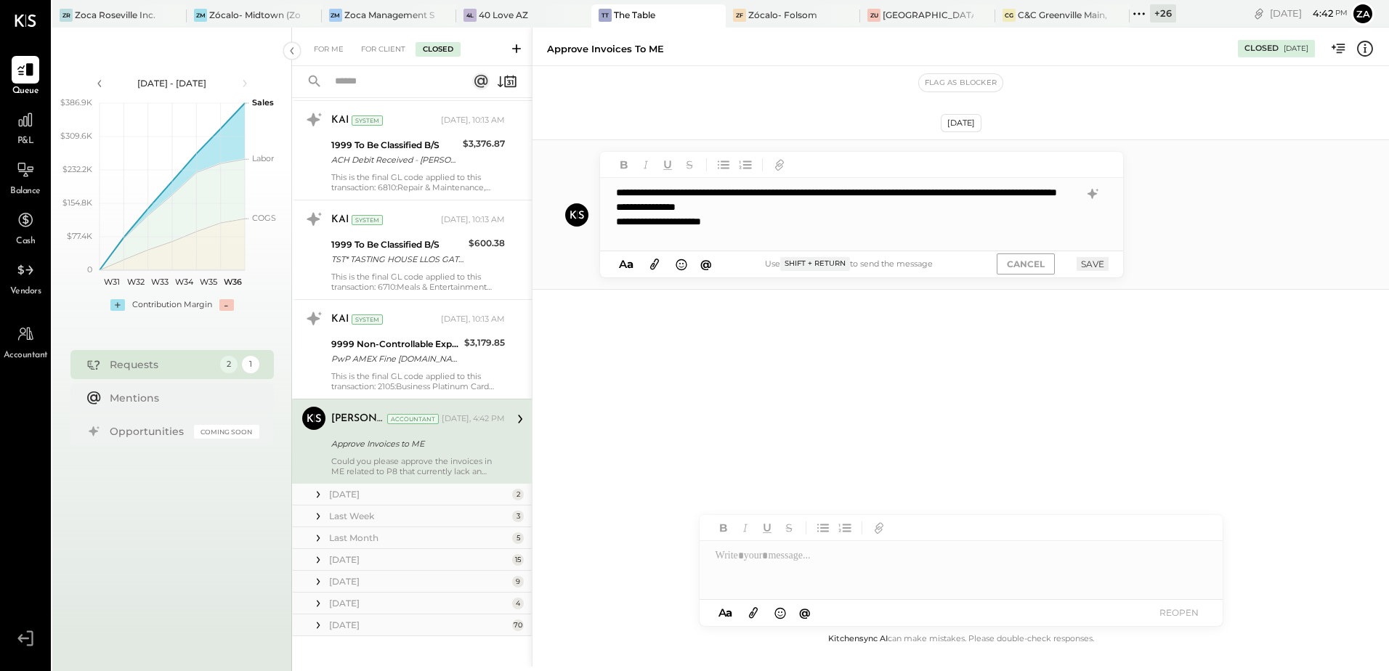
click at [945, 214] on div "**********" at bounding box center [848, 207] width 464 height 15
click at [1024, 265] on button "CANCEL" at bounding box center [1026, 264] width 58 height 21
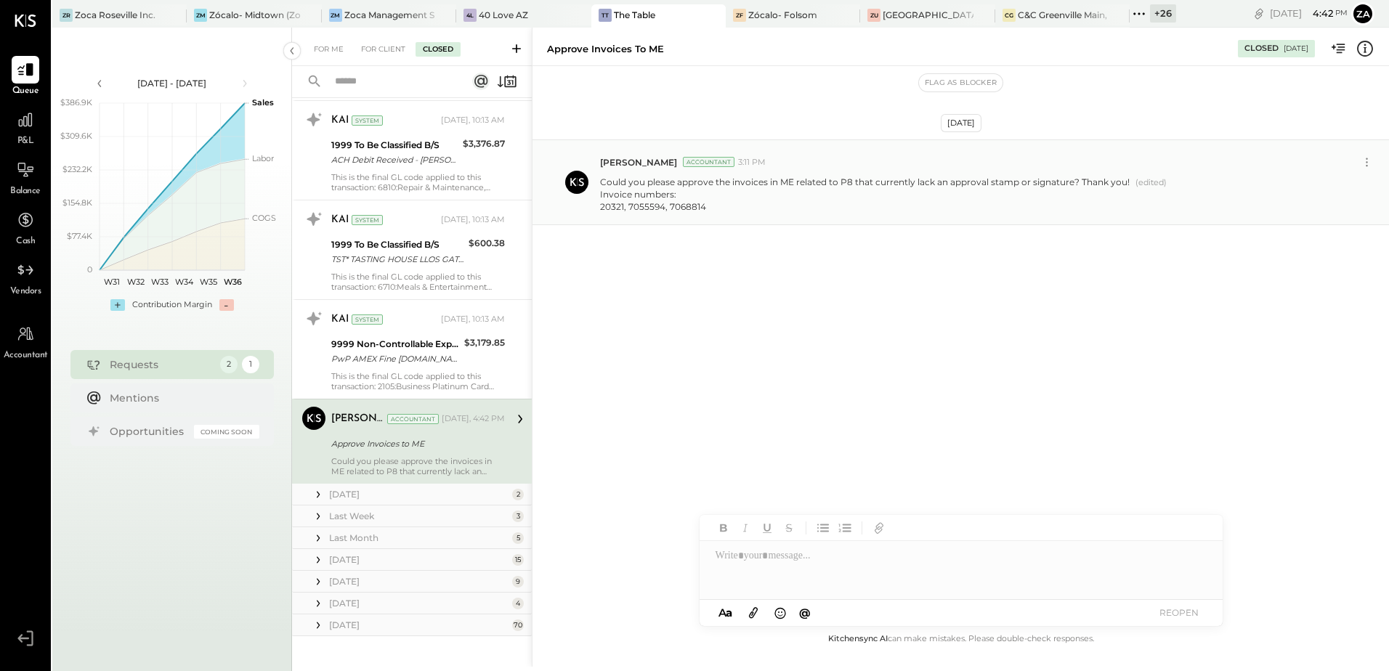
click at [915, 201] on div "20321, 7055594, 7068814" at bounding box center [865, 207] width 530 height 12
drag, startPoint x: 904, startPoint y: 191, endPoint x: 838, endPoint y: 239, distance: 81.7
click at [812, 238] on div "[DATE] [PERSON_NAME] Accountant 3:11 PM Could you please approve the invoices i…" at bounding box center [961, 218] width 857 height 232
click at [1368, 159] on icon at bounding box center [1366, 162] width 15 height 15
click at [1330, 187] on button "Edit Message" at bounding box center [1331, 187] width 93 height 24
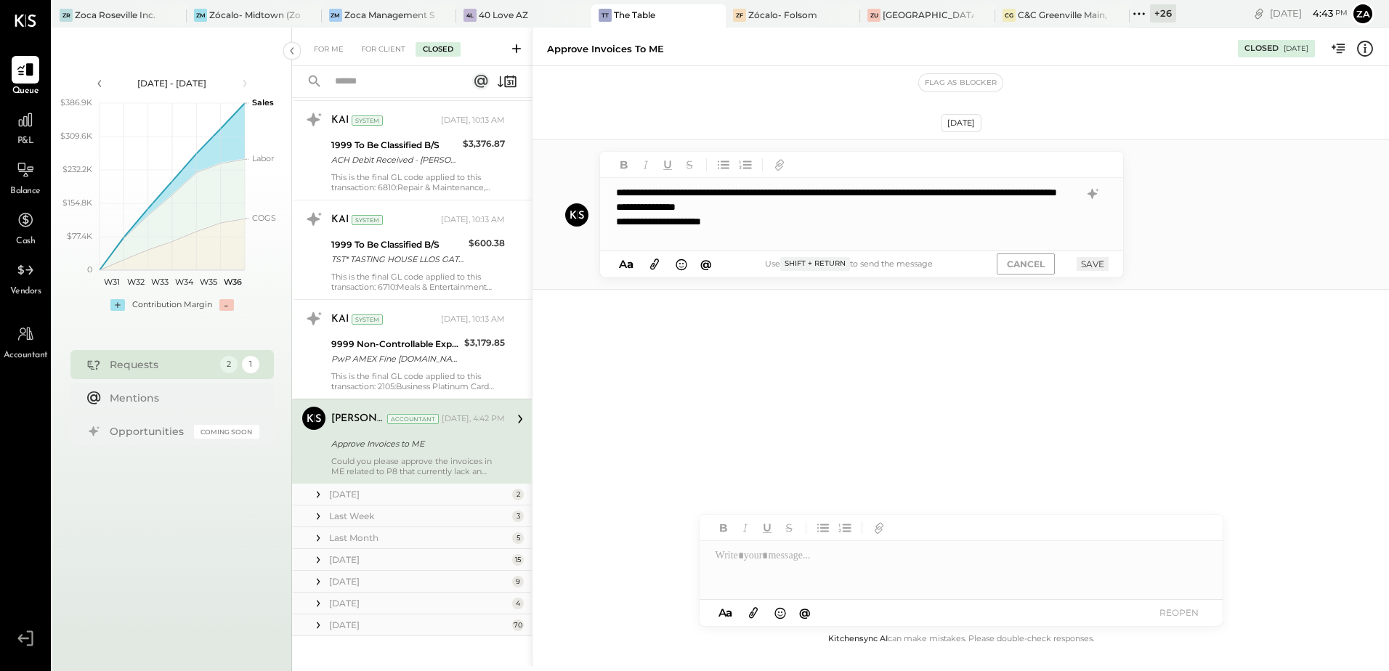
click at [795, 229] on div "**********" at bounding box center [848, 221] width 464 height 15
click at [1088, 262] on button "SAVE" at bounding box center [1093, 264] width 32 height 14
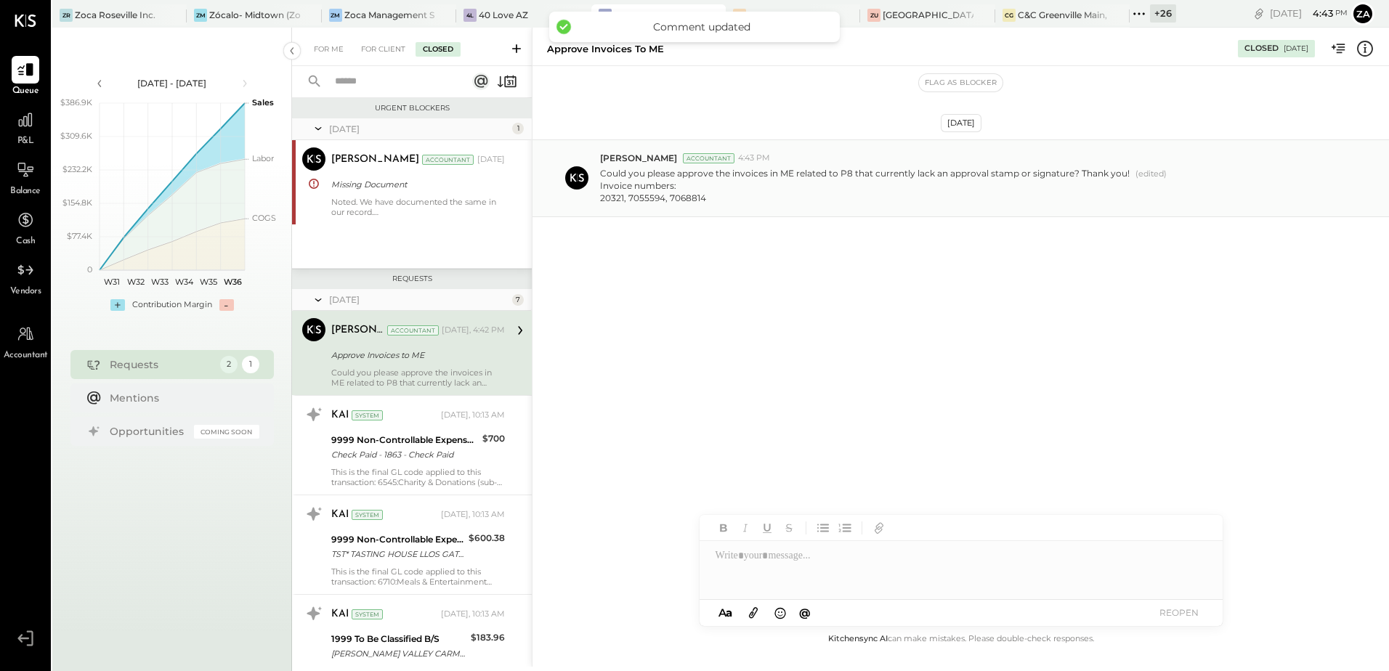
click at [618, 197] on div "20321, 7055594, 7068814" at bounding box center [865, 198] width 530 height 12
copy div "20321"
click at [320, 43] on div "For Me" at bounding box center [329, 49] width 44 height 15
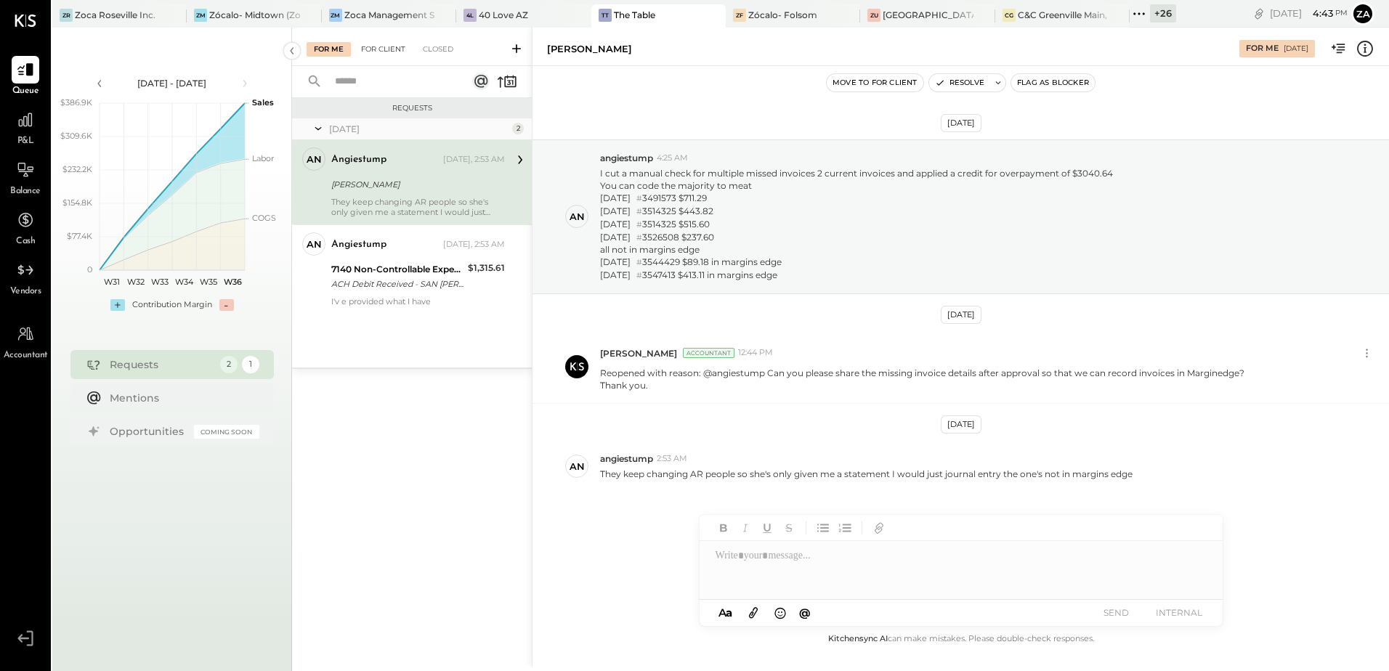
click at [379, 48] on div "For Client" at bounding box center [383, 49] width 59 height 15
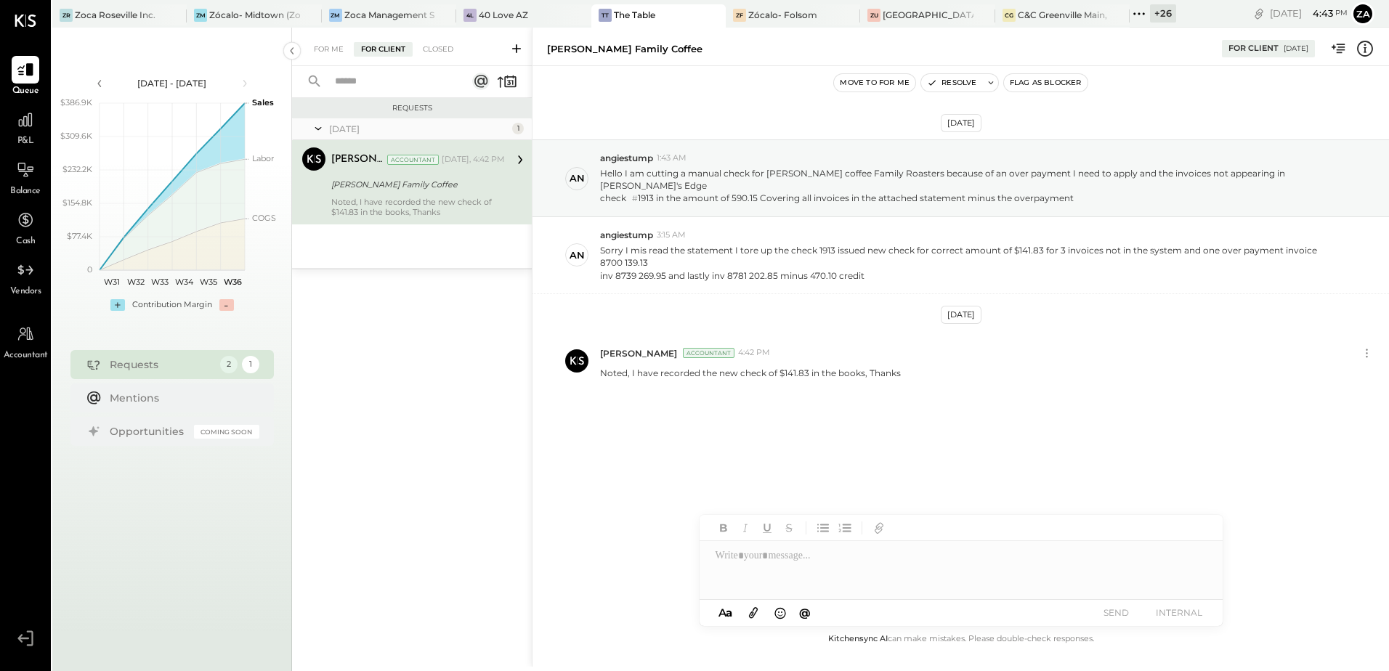
click at [439, 198] on div "Noted, I have recorded the new check of $141.83 in the books, Thanks" at bounding box center [418, 207] width 174 height 20
click at [958, 81] on button "Resolve" at bounding box center [951, 82] width 61 height 17
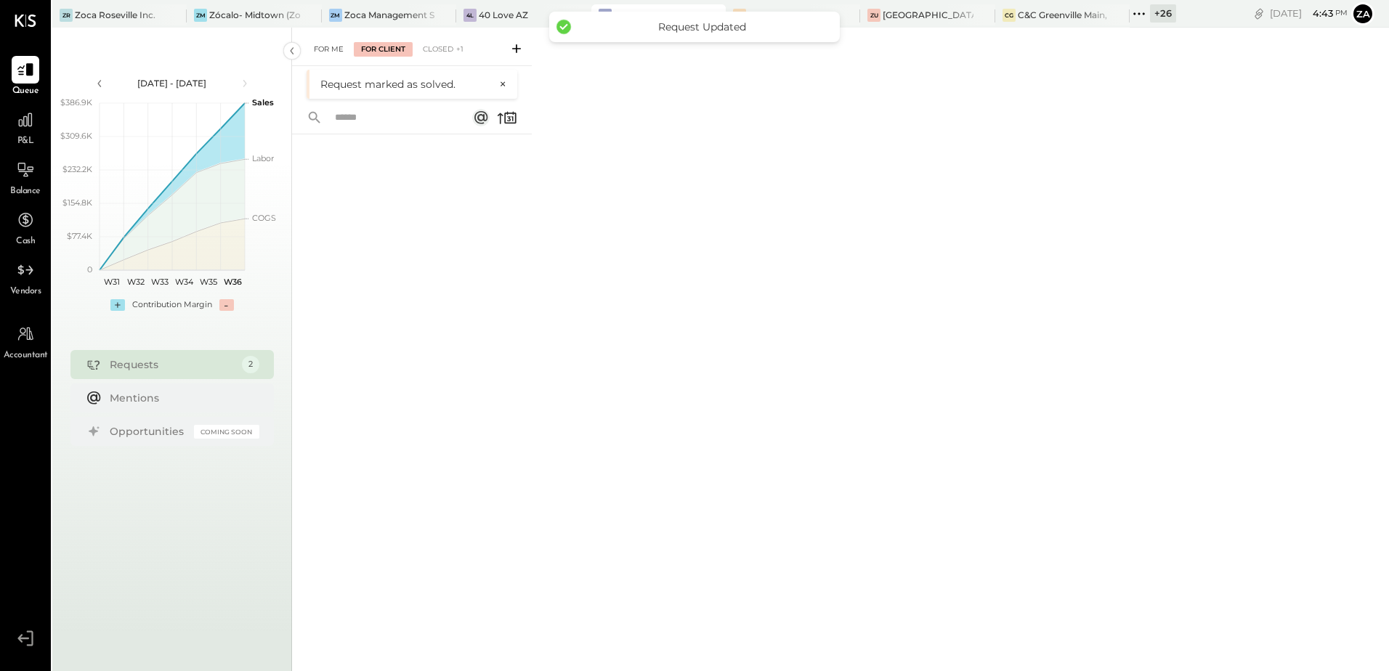
click at [330, 44] on div "For Me" at bounding box center [329, 49] width 44 height 15
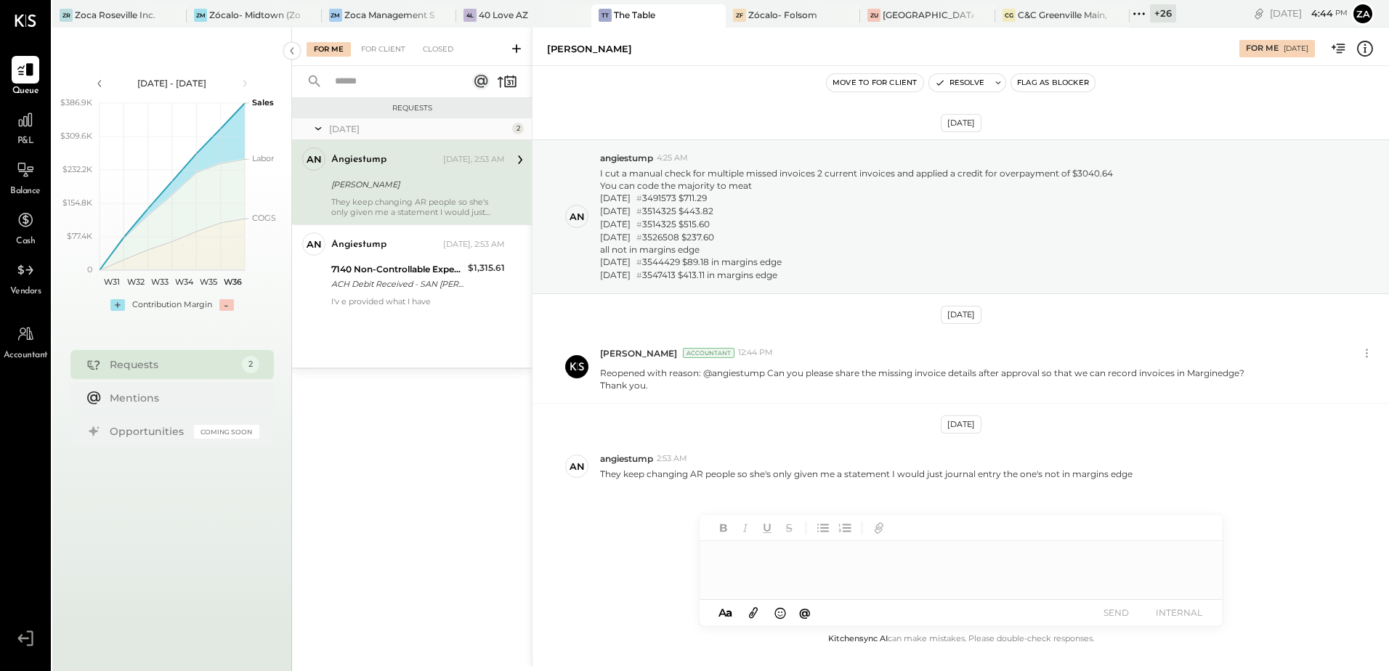
click at [636, 536] on div "[DATE] an angiestump 4:25 AM I cut a manual check for multiple missed invoices …" at bounding box center [961, 351] width 857 height 498
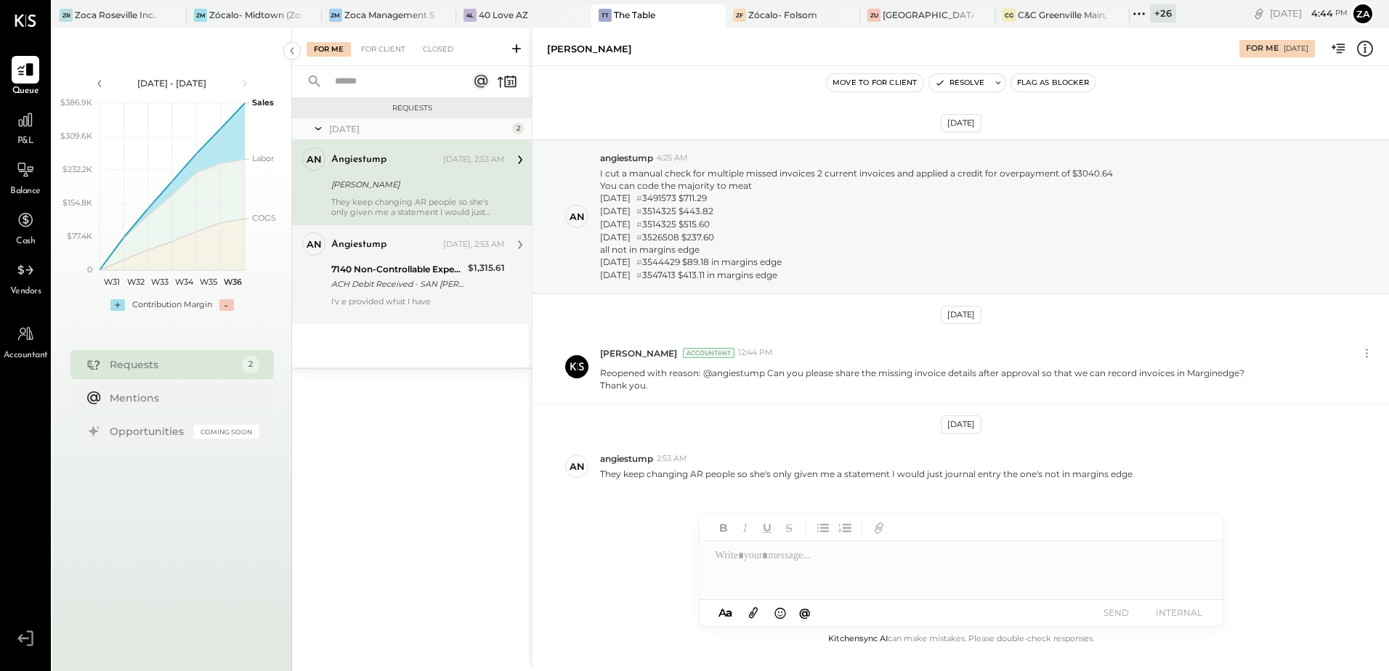
click at [391, 279] on div "ACH Debit Received - SAN [PERSON_NAME] WATER WATER 7469698" at bounding box center [397, 284] width 132 height 15
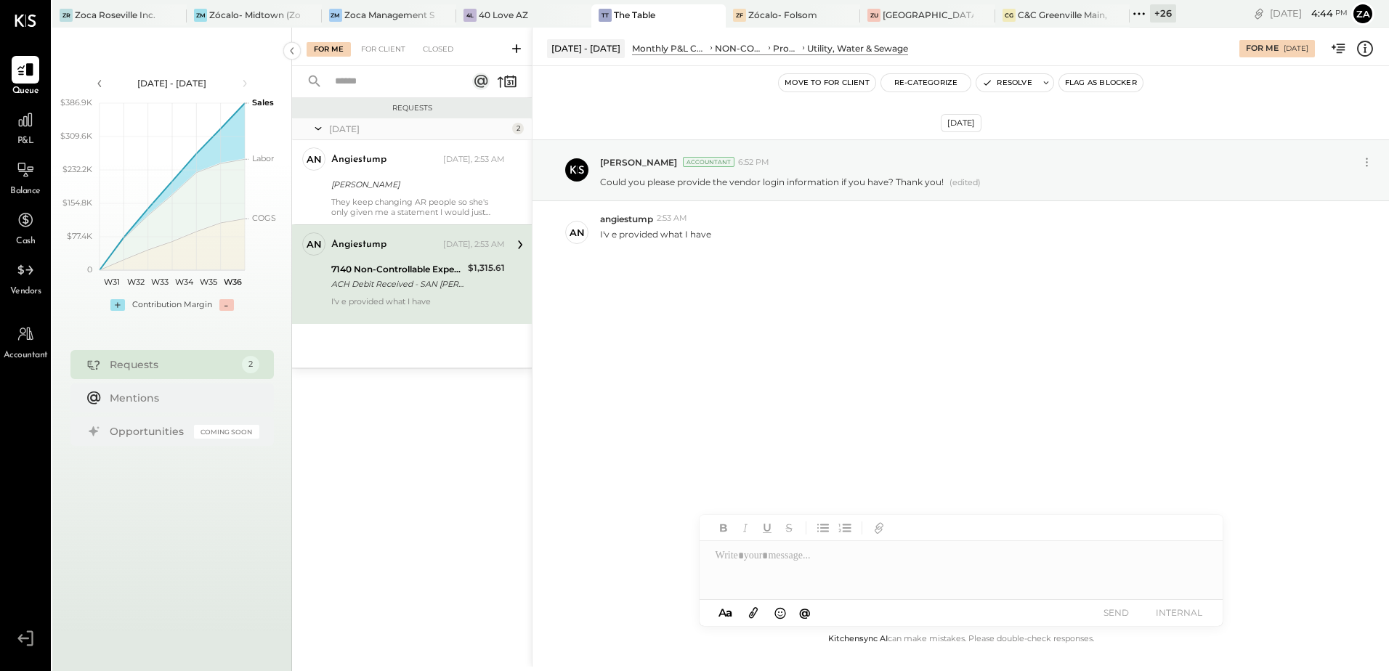
click at [751, 558] on div at bounding box center [961, 570] width 523 height 58
click at [1120, 612] on button "SEND" at bounding box center [1117, 613] width 58 height 20
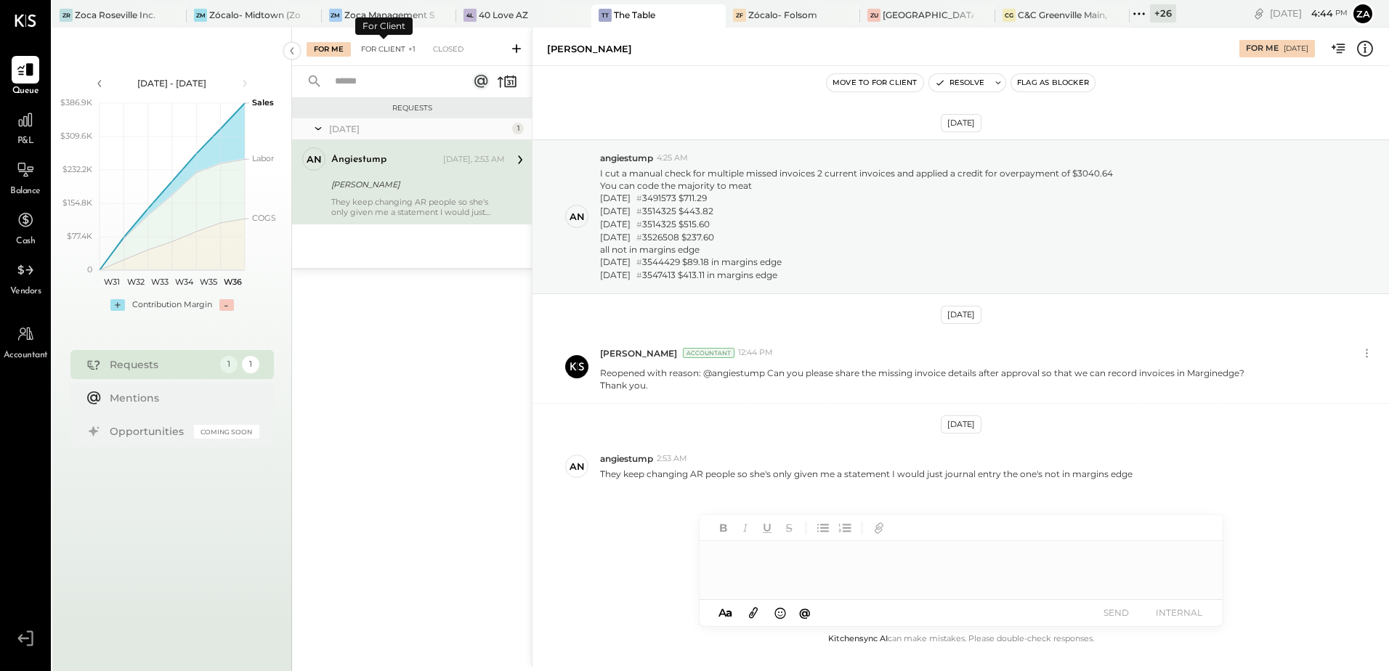
click at [383, 50] on div "For Client +1" at bounding box center [388, 49] width 69 height 15
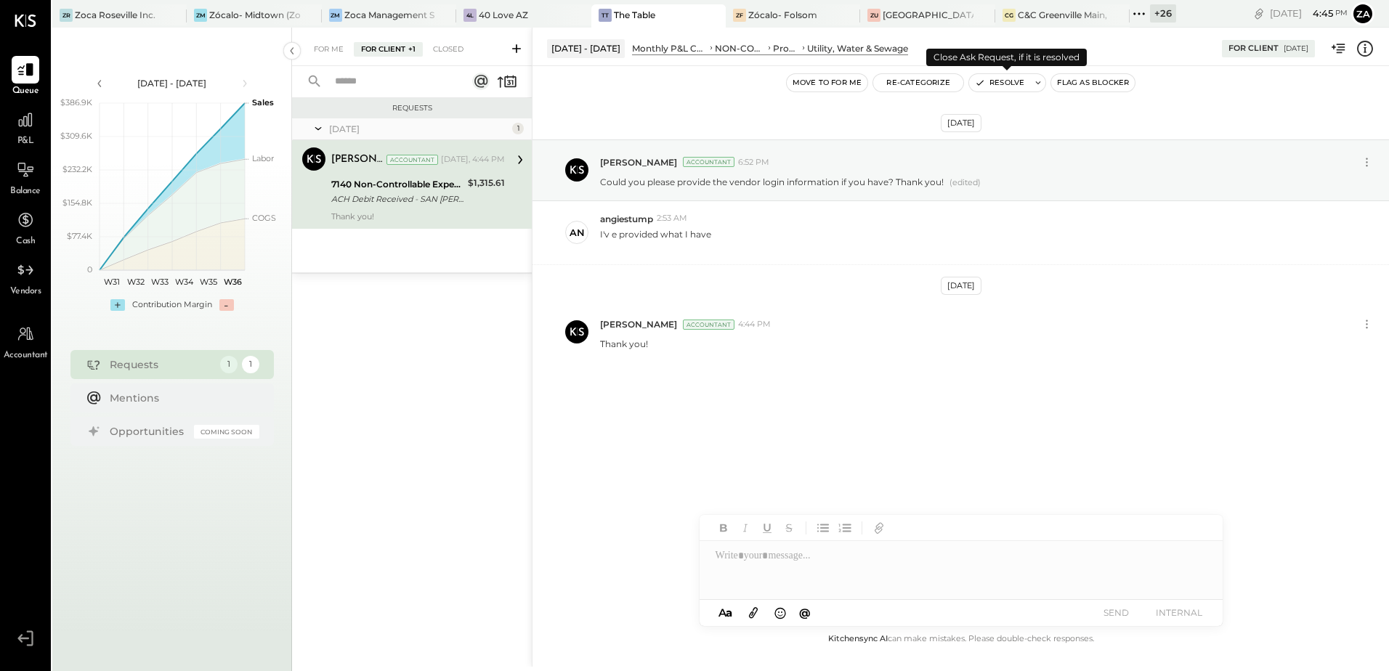
click at [1002, 90] on button "Resolve" at bounding box center [999, 82] width 61 height 17
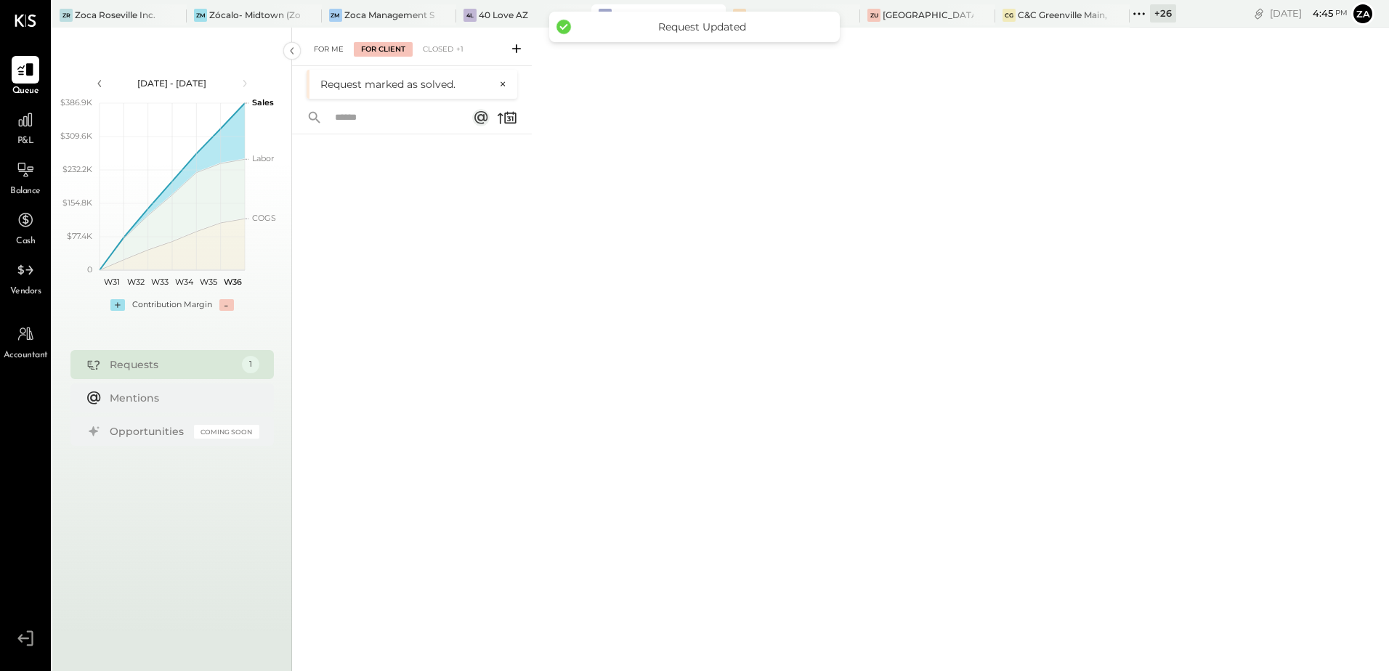
click at [319, 48] on div "For Me" at bounding box center [329, 49] width 44 height 15
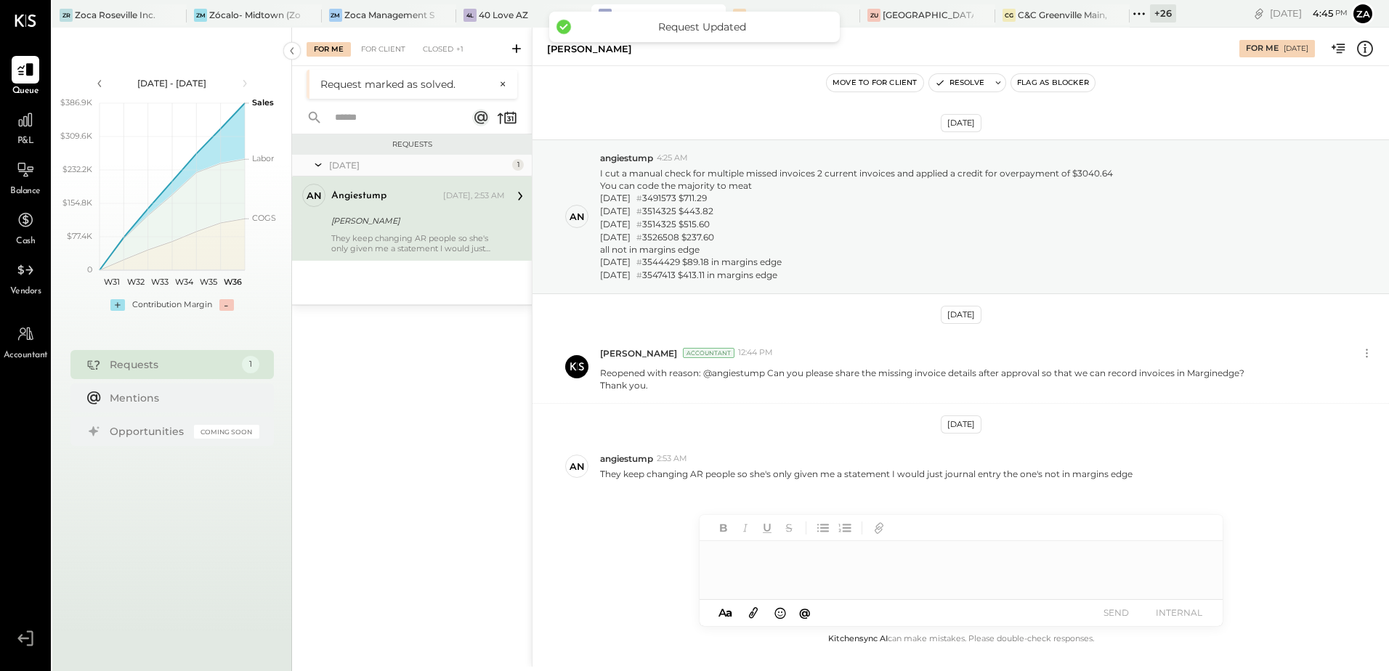
click at [408, 222] on div "[PERSON_NAME]" at bounding box center [415, 221] width 169 height 15
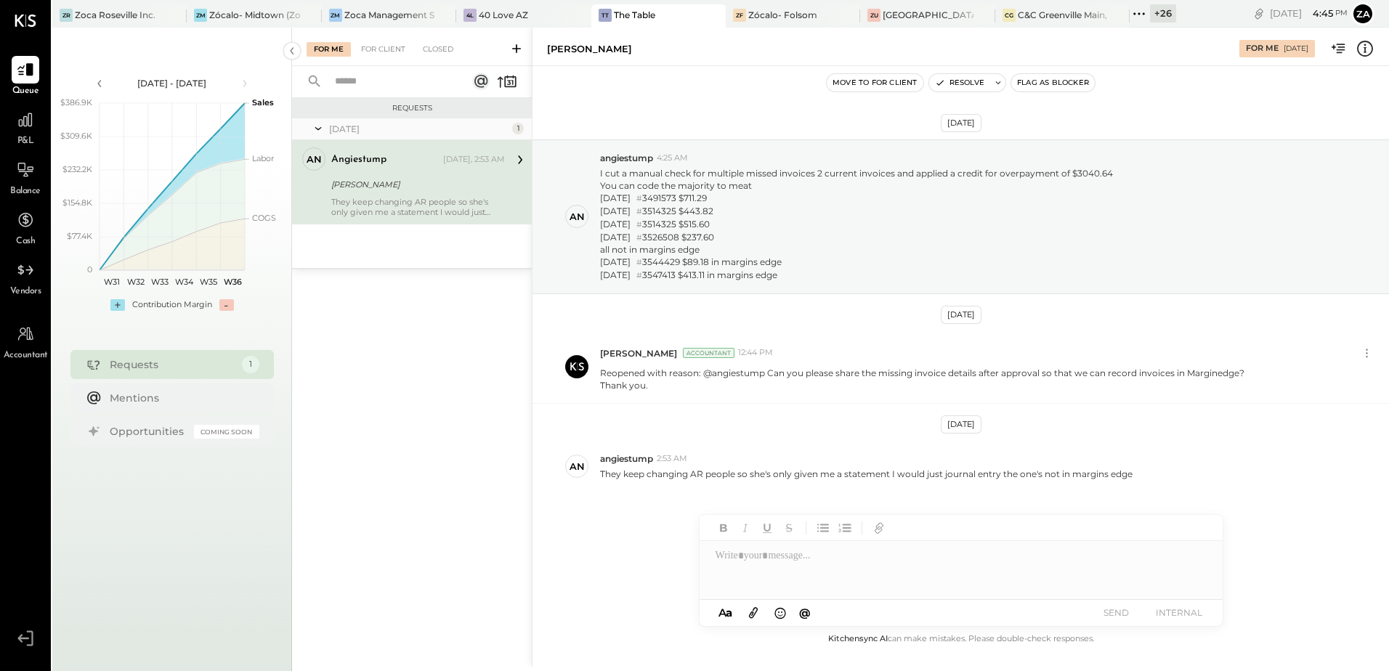
click at [1133, 12] on icon at bounding box center [1139, 13] width 19 height 19
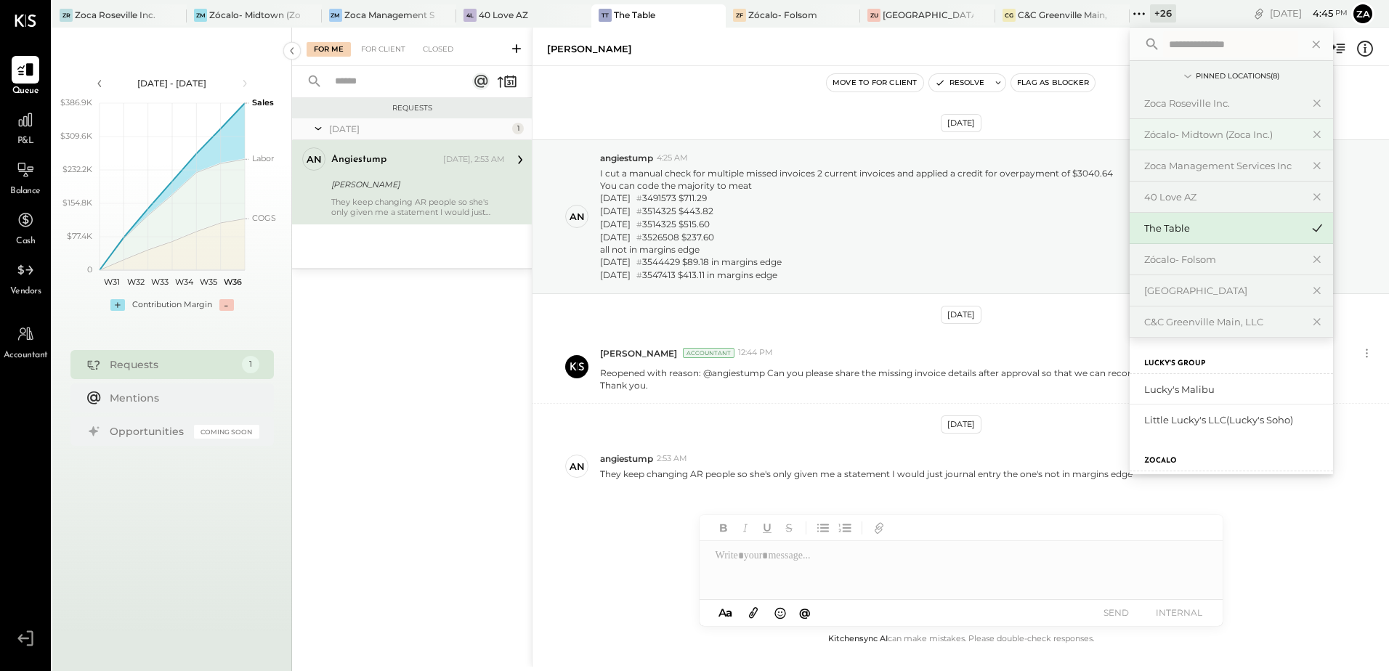
paste input "**********"
type input "**********"
click at [1200, 394] on div "Shepherd and [PERSON_NAME]" at bounding box center [1222, 390] width 157 height 14
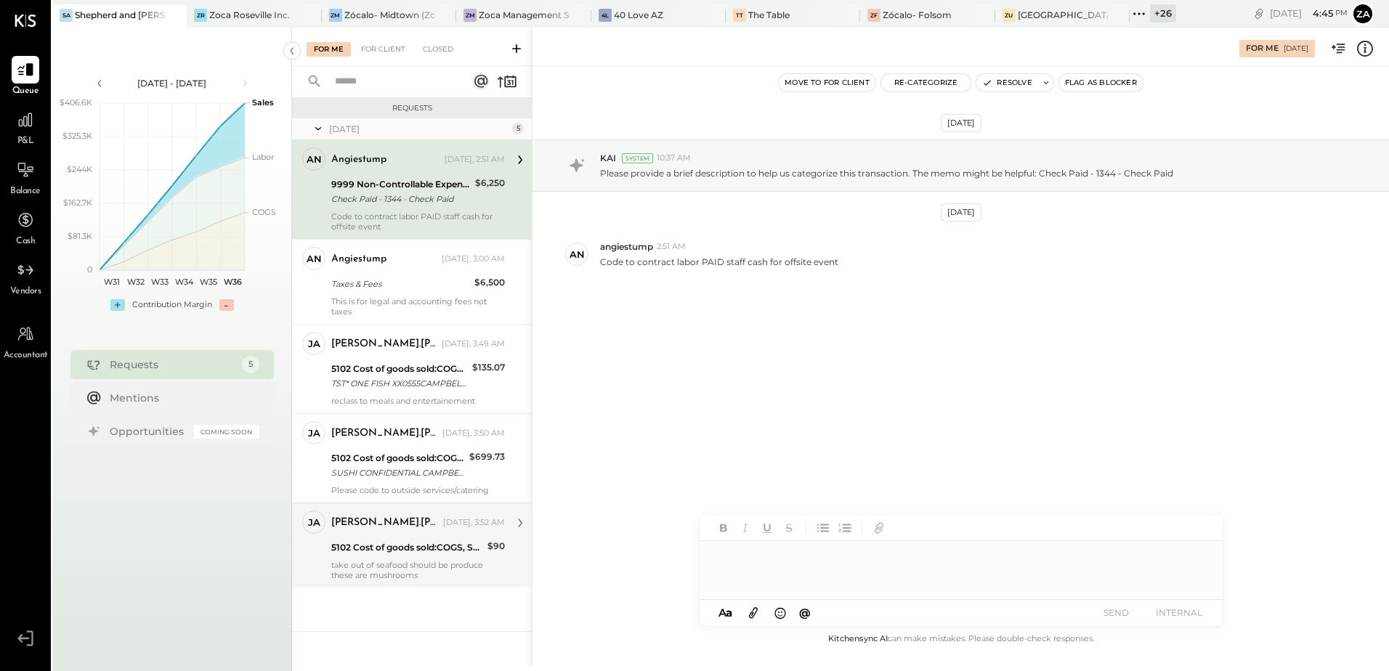
click at [407, 558] on div "[PERSON_NAME].[PERSON_NAME] [DATE], 3:52 AM 5102 Cost of goods sold:COGS, Seafo…" at bounding box center [418, 546] width 174 height 70
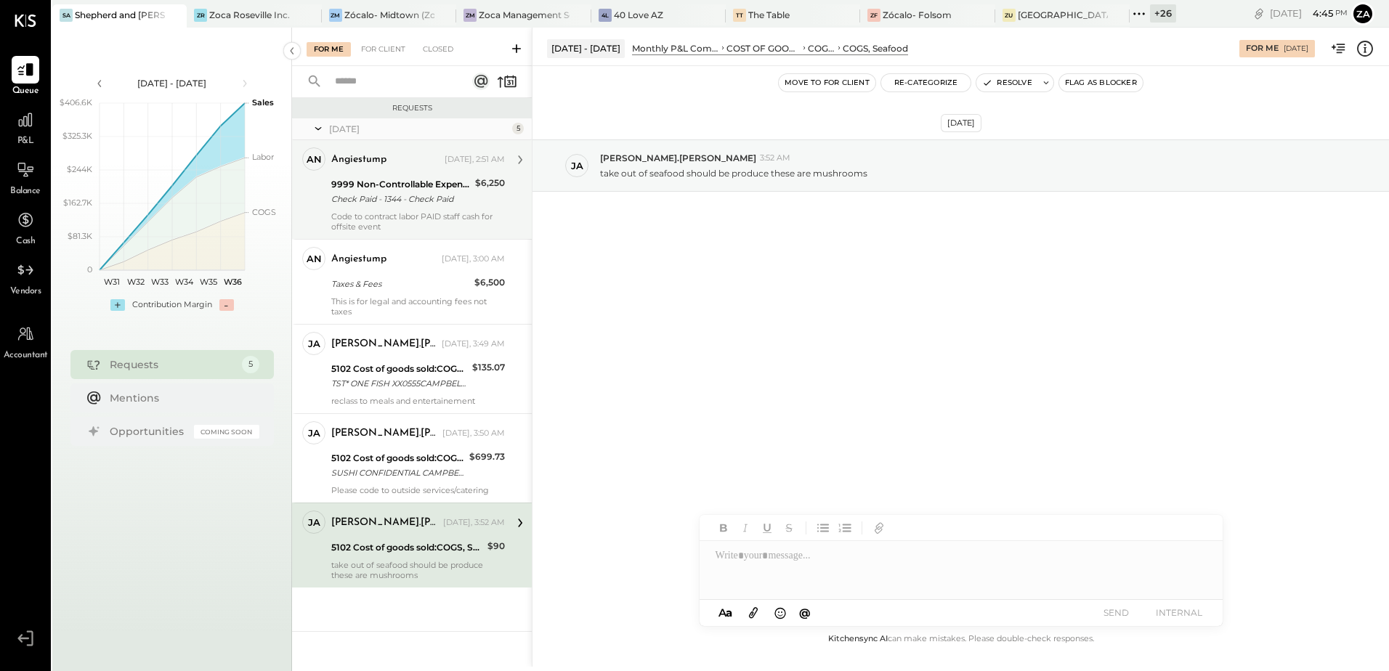
click at [421, 225] on div "Code to contract labor PAID staff cash for offsite event" at bounding box center [418, 221] width 174 height 20
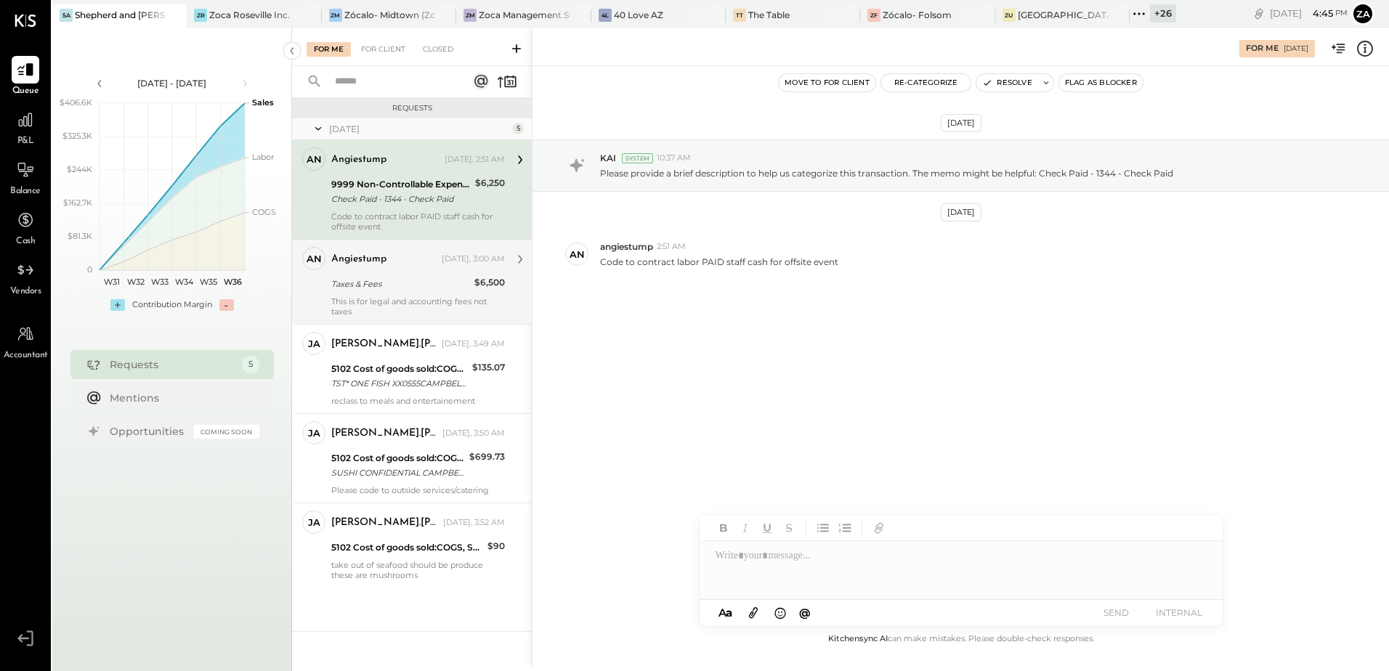
click at [408, 285] on div "Taxes & Fees" at bounding box center [400, 284] width 139 height 15
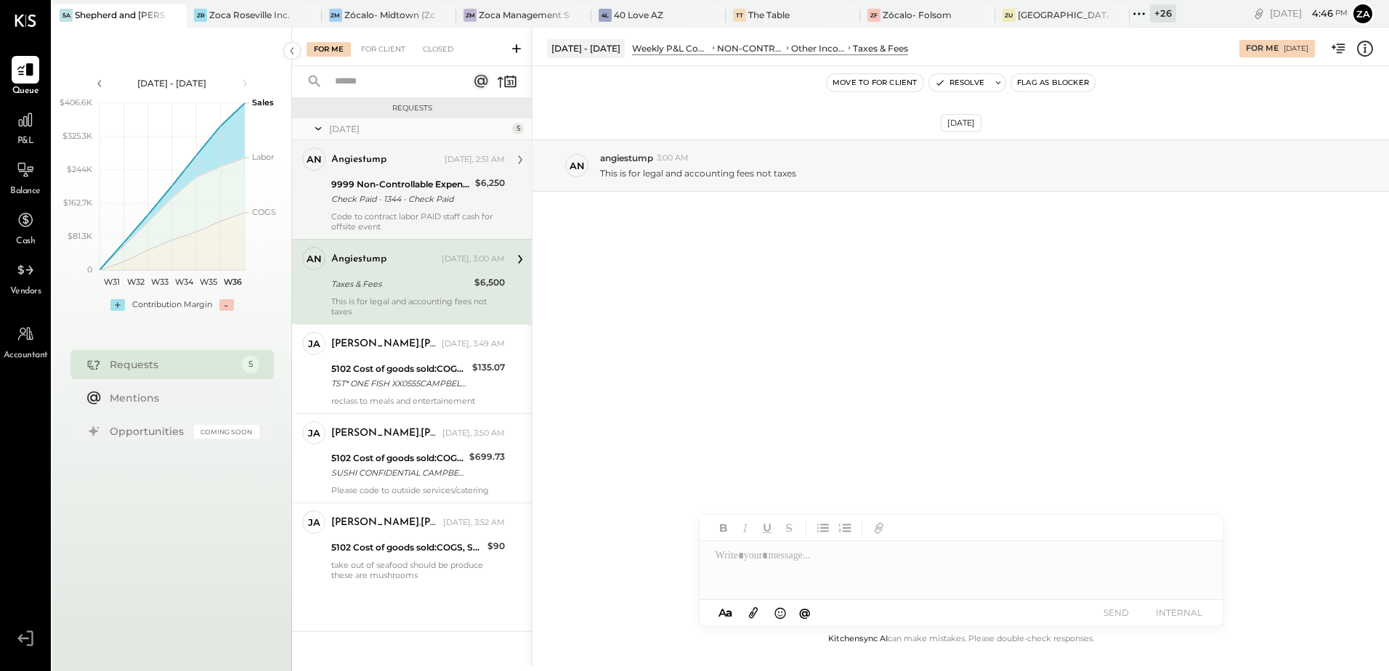
click at [427, 299] on div "This is for legal and accounting fees not taxes" at bounding box center [418, 306] width 174 height 20
click at [1369, 52] on icon at bounding box center [1365, 48] width 19 height 19
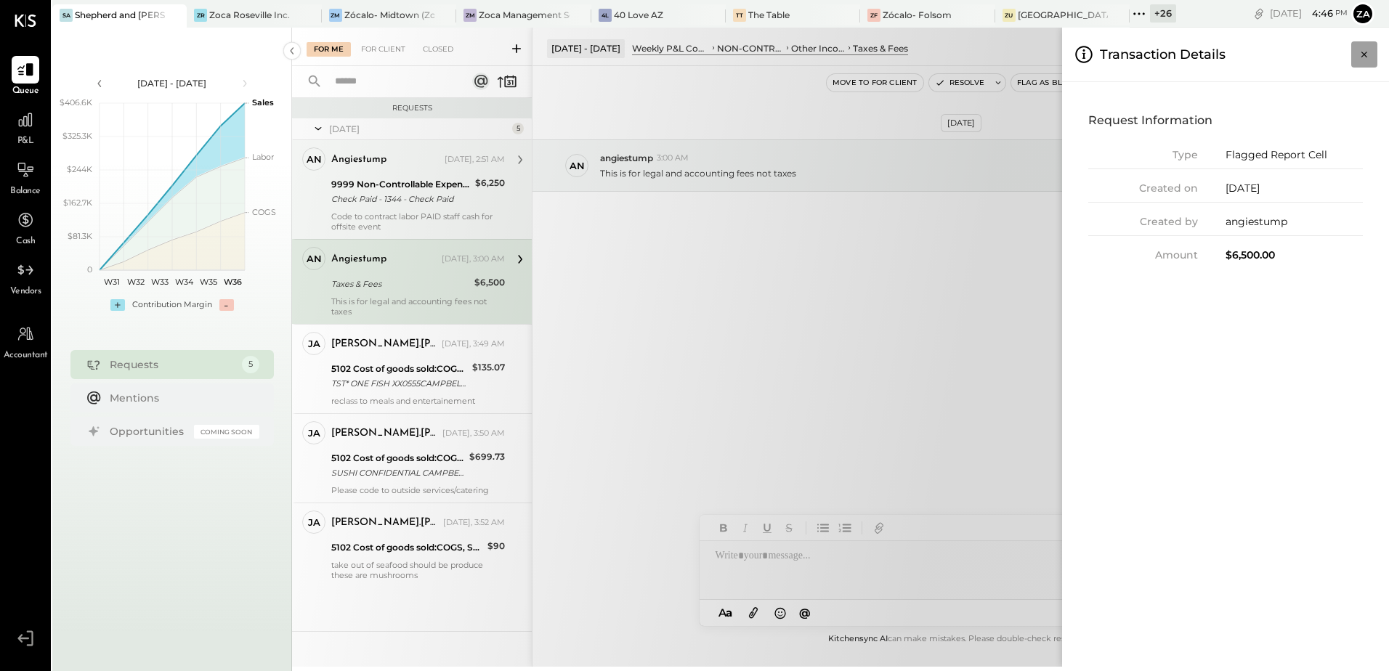
click at [1364, 57] on icon "Close panel" at bounding box center [1364, 54] width 15 height 15
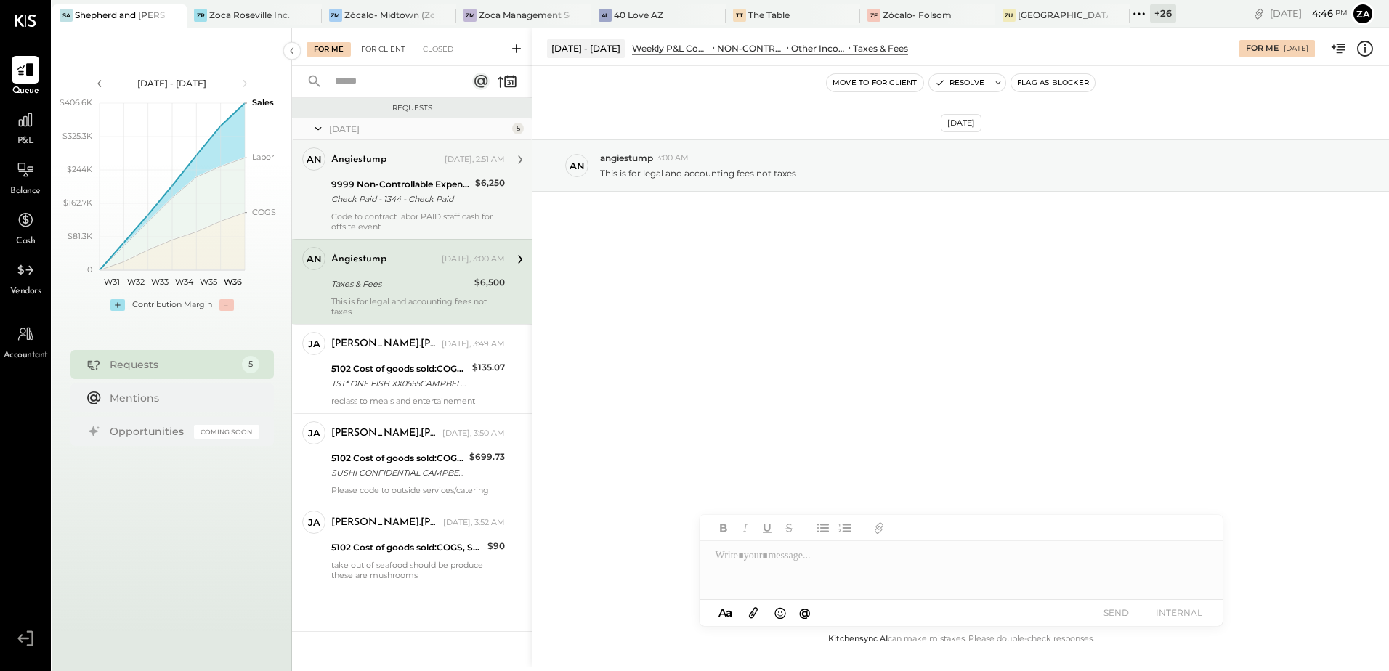
click at [378, 47] on div "For Client" at bounding box center [383, 49] width 59 height 15
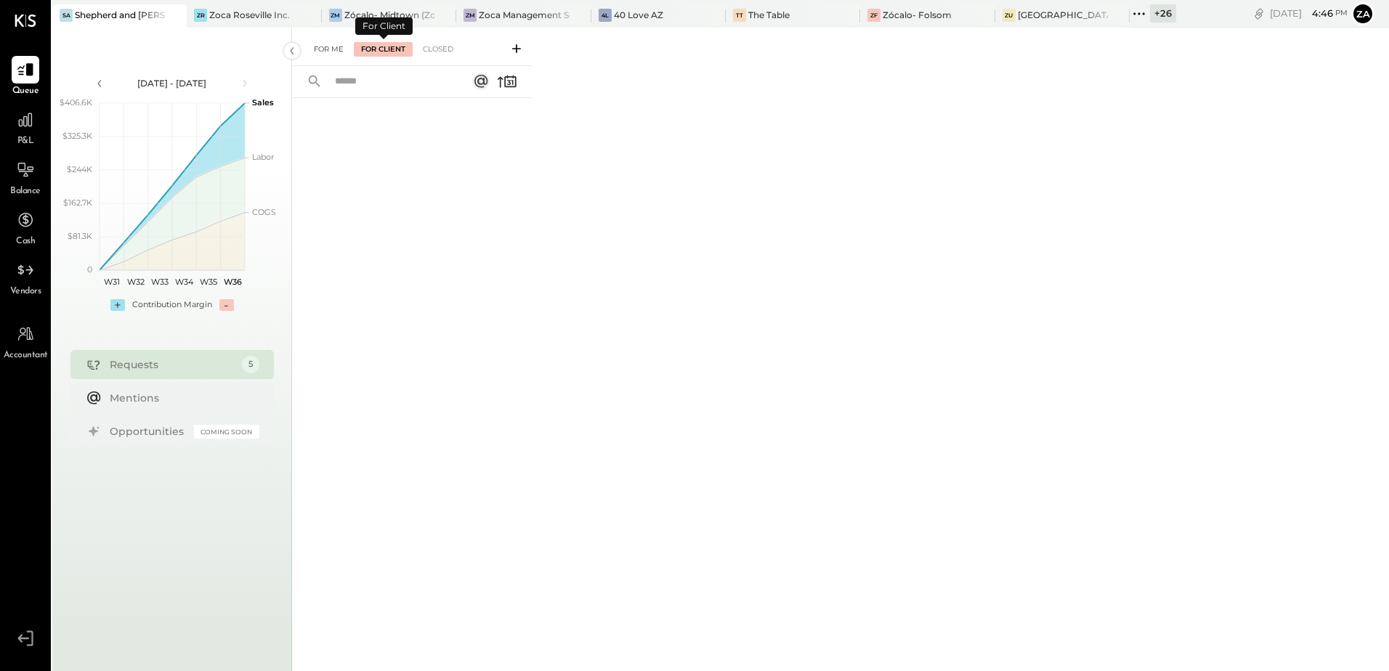
click at [320, 46] on div "For Me" at bounding box center [329, 49] width 44 height 15
